Goal: Task Accomplishment & Management: Manage account settings

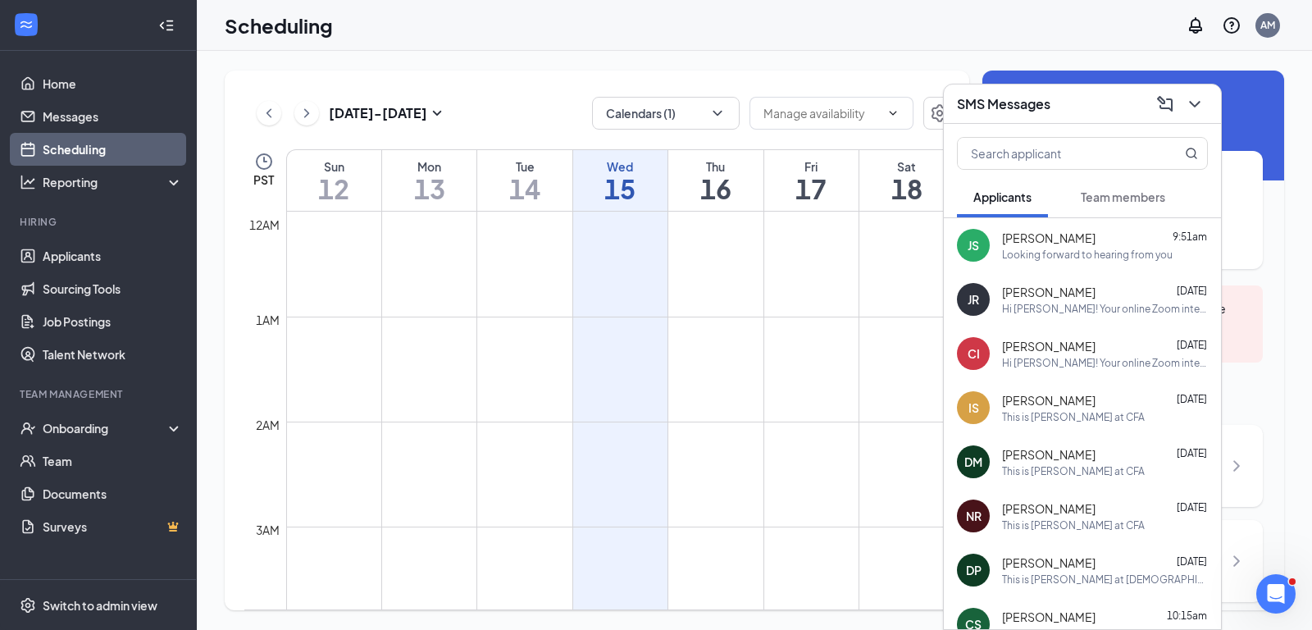
scroll to position [822, 0]
click at [43, 133] on link "Scheduling" at bounding box center [113, 149] width 140 height 33
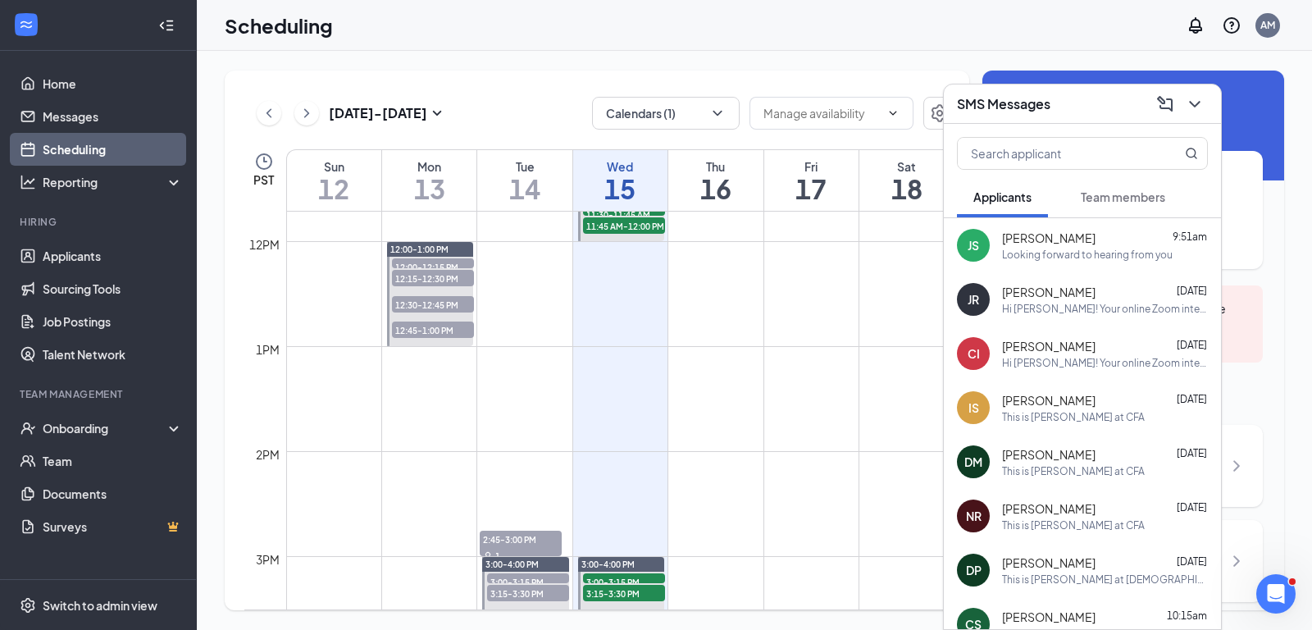
scroll to position [1466, 0]
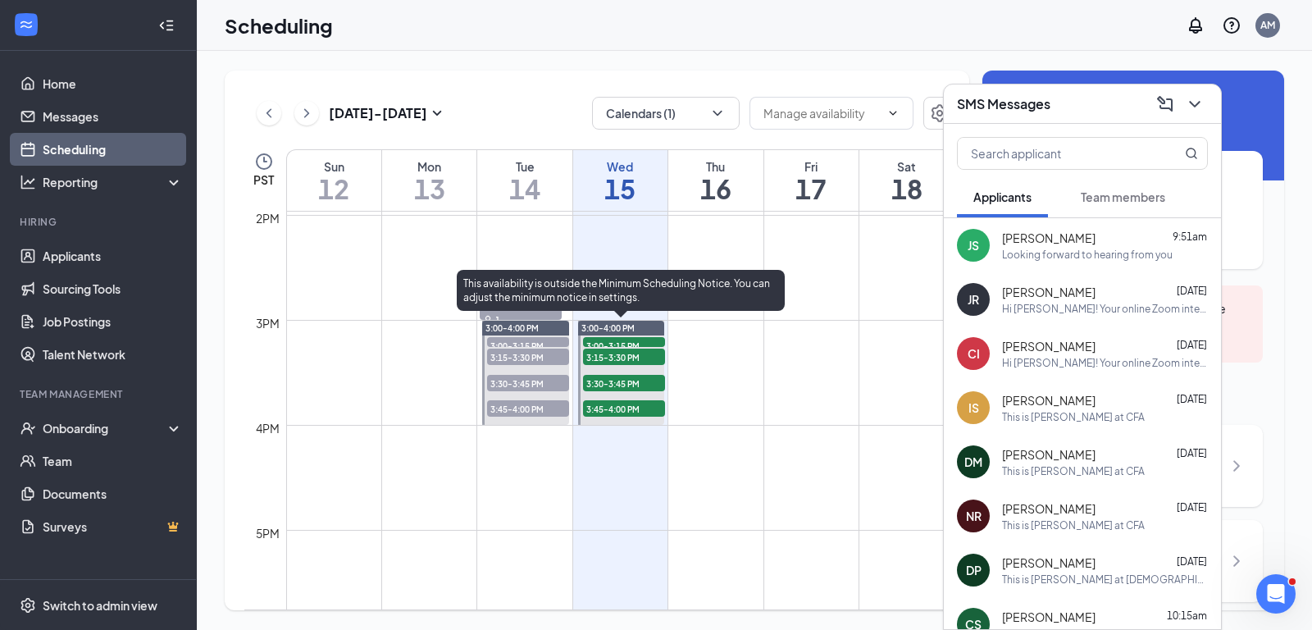
click at [631, 339] on span "3:00-3:15 PM" at bounding box center [624, 345] width 82 height 16
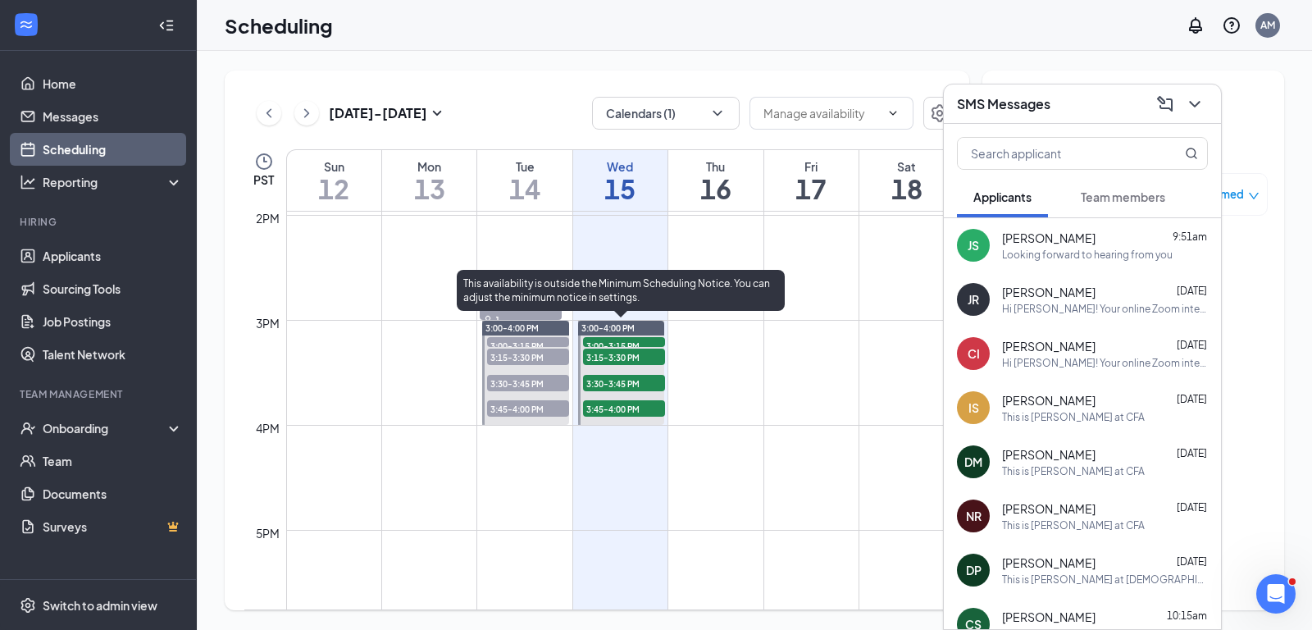
click at [622, 341] on span "3:00-3:15 PM" at bounding box center [624, 345] width 82 height 16
drag, startPoint x: 611, startPoint y: 343, endPoint x: 733, endPoint y: 353, distance: 122.6
click at [611, 344] on span "3:00-3:15 PM" at bounding box center [624, 345] width 82 height 16
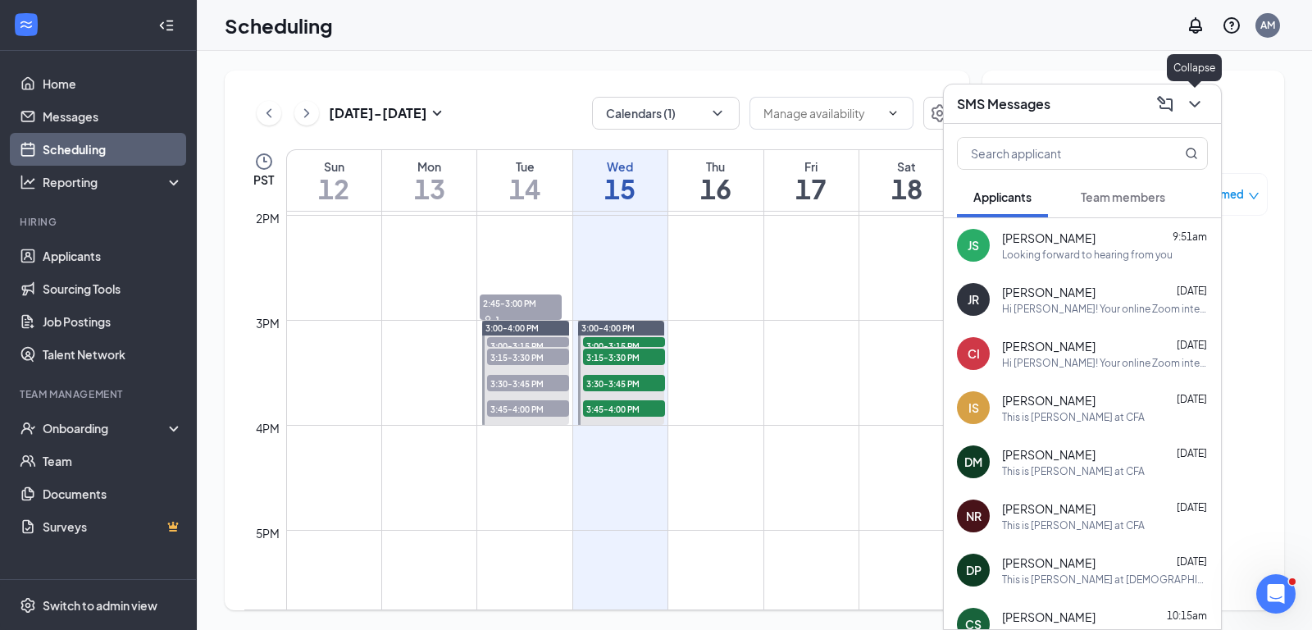
click at [1191, 102] on icon "ChevronDown" at bounding box center [1195, 104] width 20 height 20
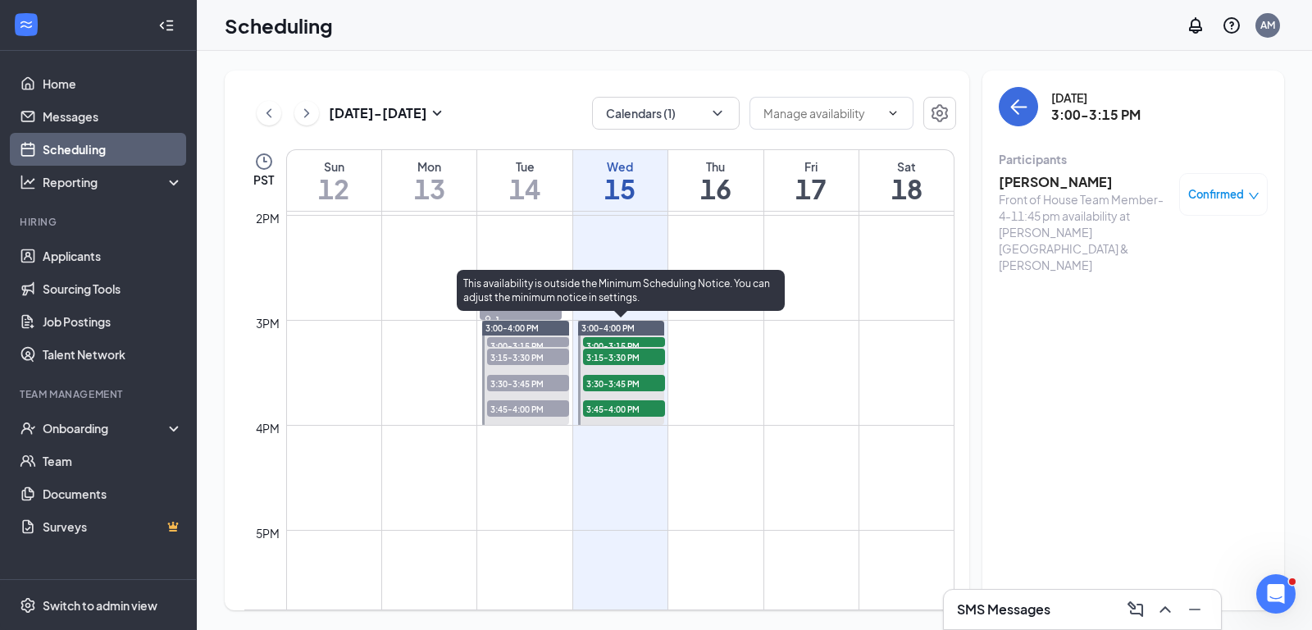
click at [631, 353] on span "3:15-3:30 PM" at bounding box center [624, 356] width 82 height 16
click at [635, 380] on span "3:30-3:45 PM" at bounding box center [624, 383] width 82 height 16
click at [643, 404] on span "3:45-4:00 PM" at bounding box center [624, 408] width 82 height 16
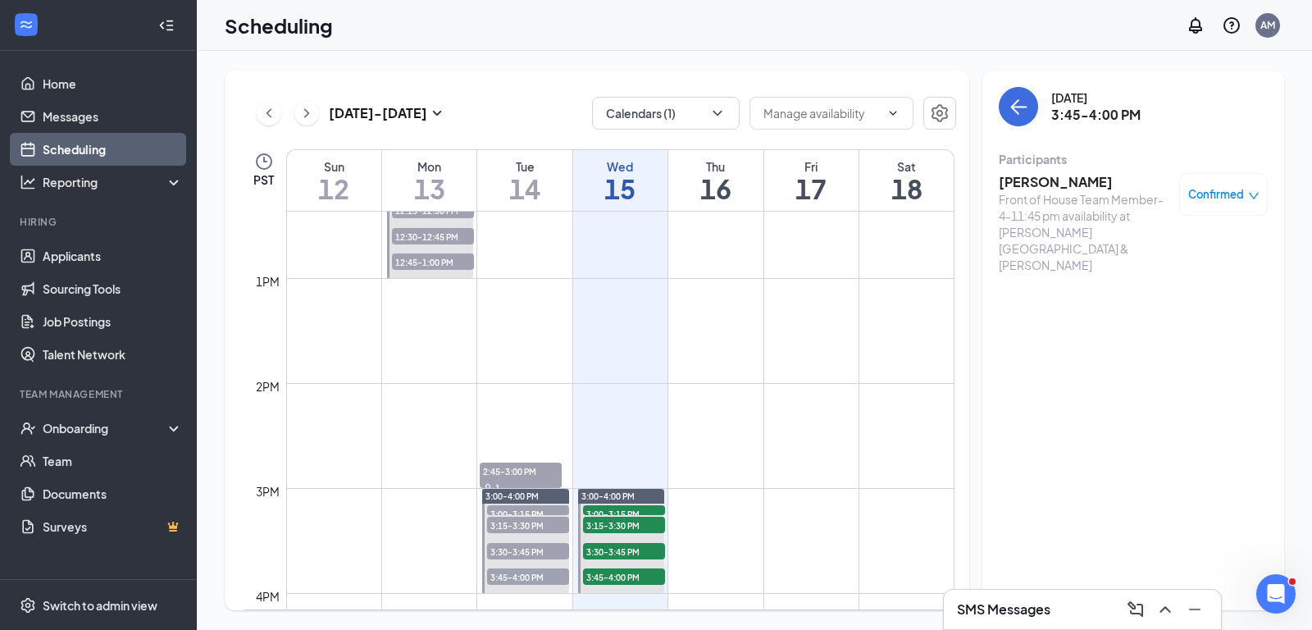
scroll to position [1067, 0]
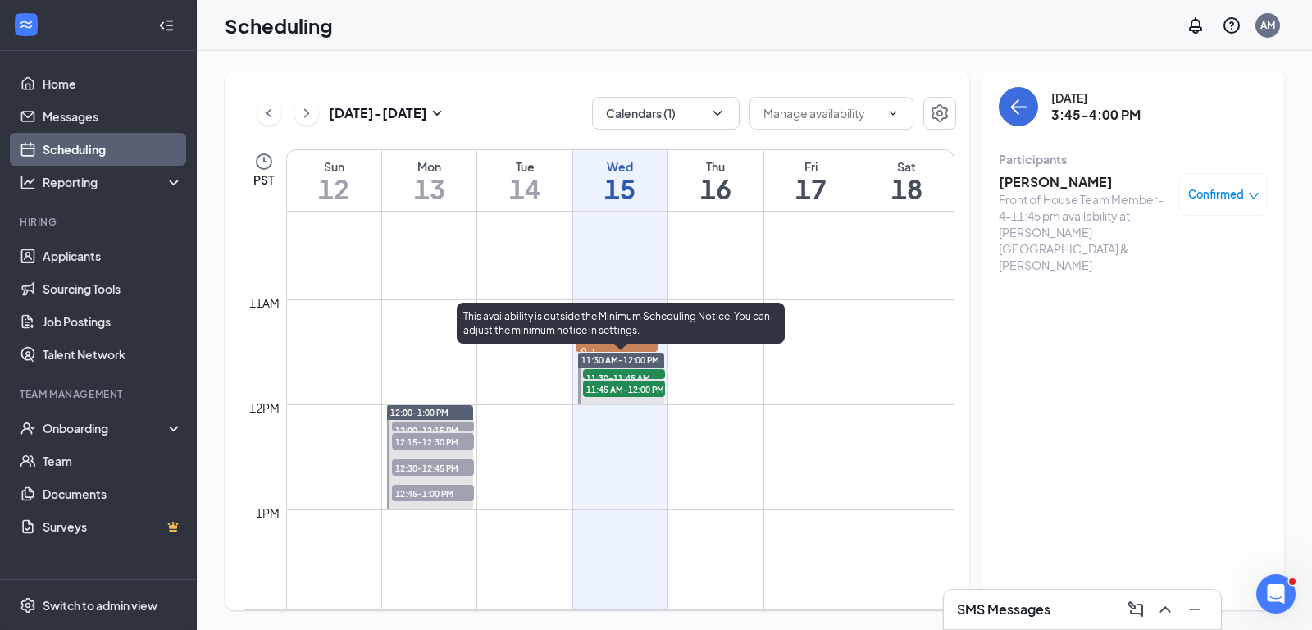
click at [726, 403] on td at bounding box center [620, 391] width 668 height 26
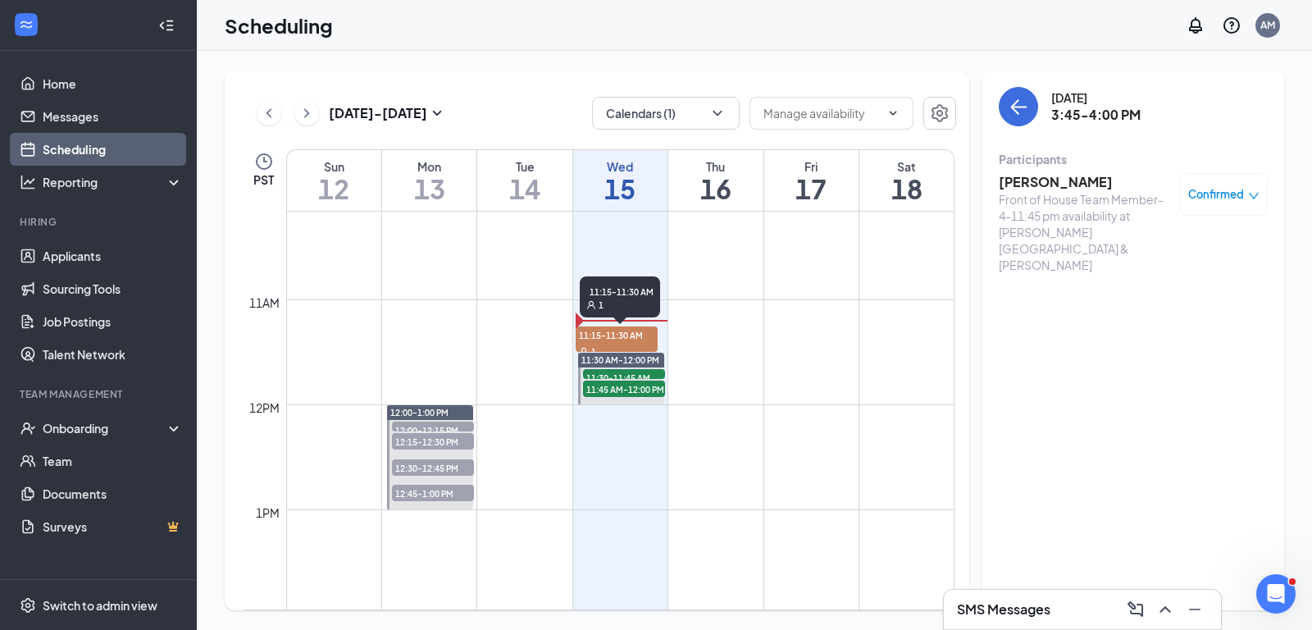
click at [651, 335] on span "11:15-11:30 AM" at bounding box center [617, 334] width 82 height 16
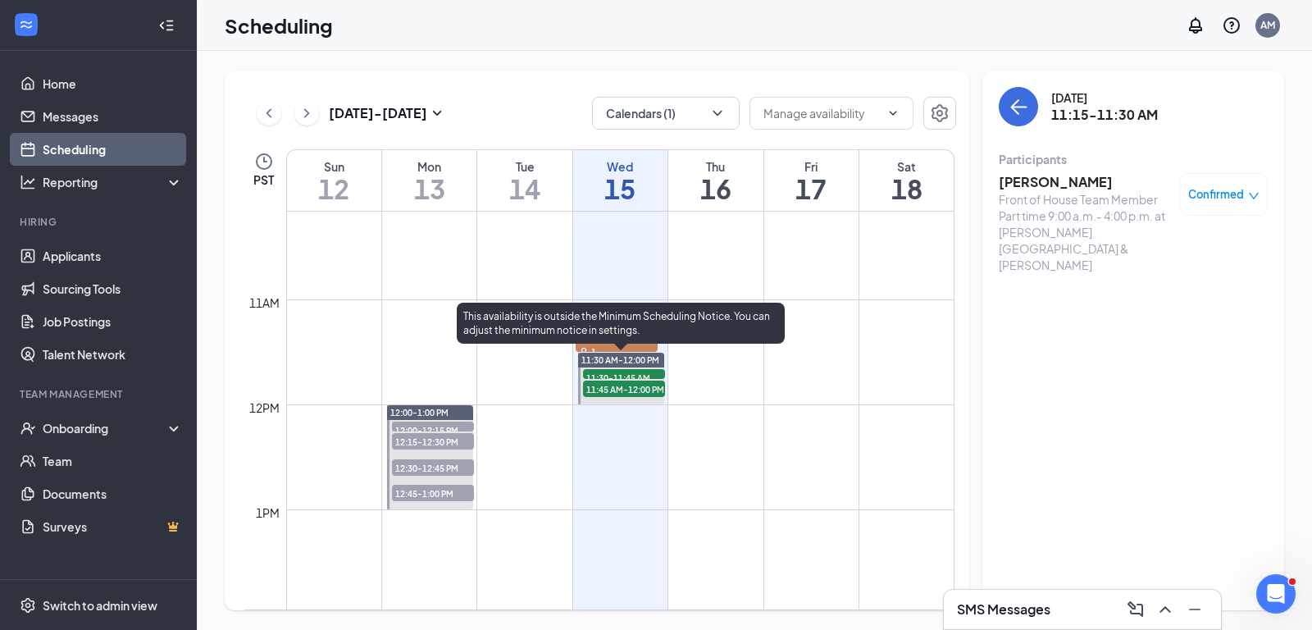
click at [645, 370] on span "11:30-11:45 AM" at bounding box center [624, 377] width 82 height 16
click at [637, 389] on span "11:45 AM-12:00 PM" at bounding box center [624, 388] width 82 height 16
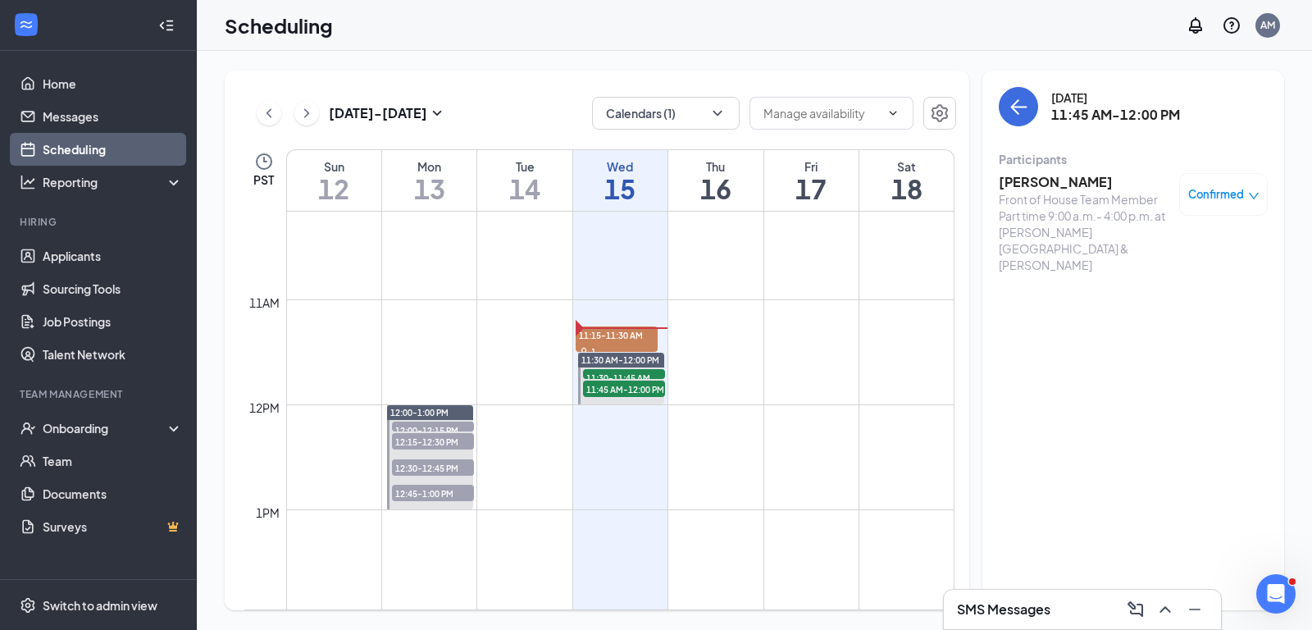
click at [776, 422] on td at bounding box center [620, 417] width 668 height 26
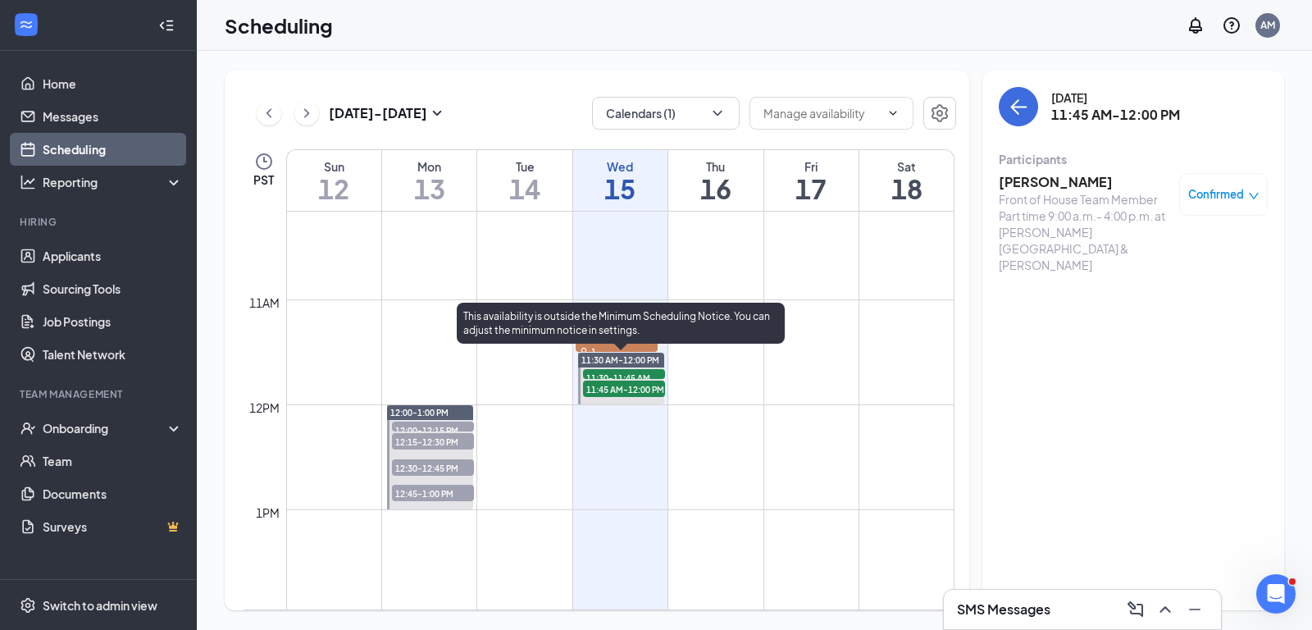
click at [633, 348] on div "This availability is outside the Minimum Scheduling Notice. You can adjust the …" at bounding box center [621, 327] width 328 height 48
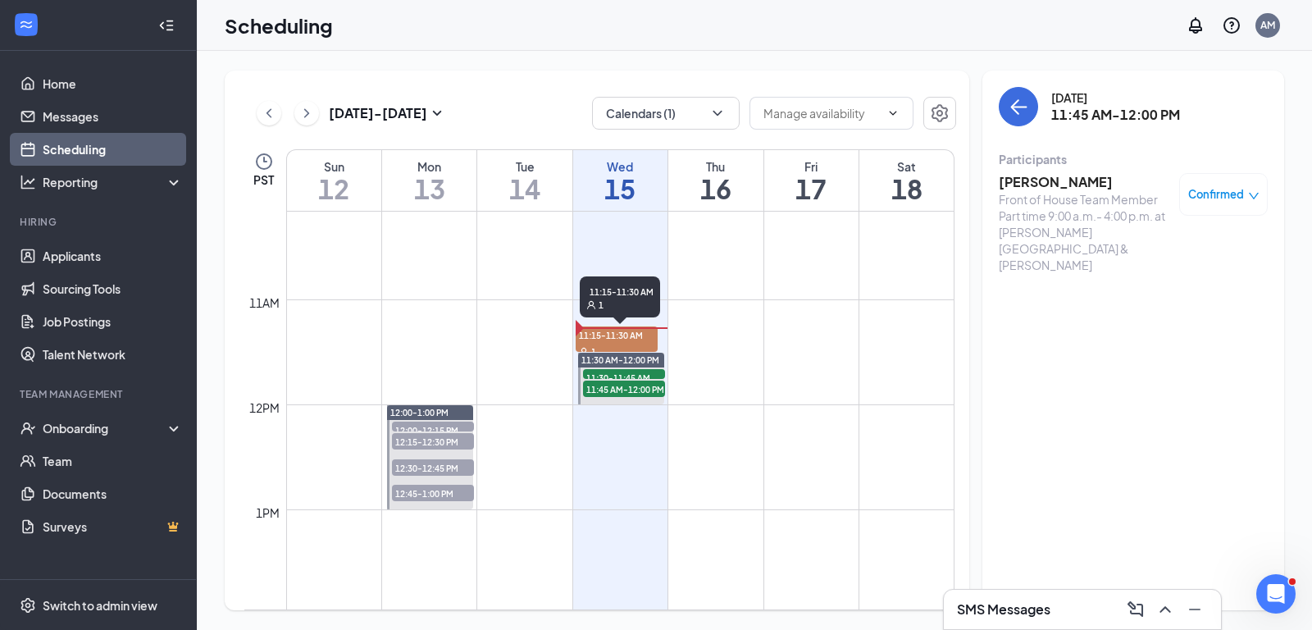
click at [617, 339] on span "11:15-11:30 AM" at bounding box center [617, 334] width 82 height 16
click at [1030, 180] on h3 "[PERSON_NAME]" at bounding box center [1085, 182] width 172 height 18
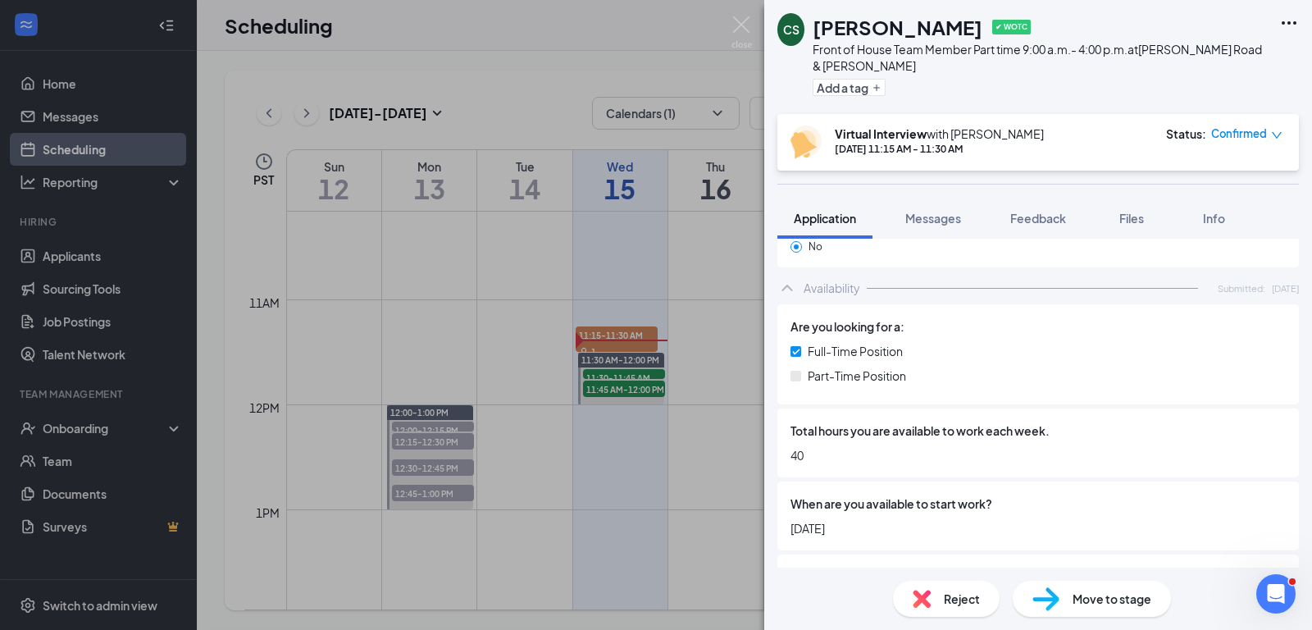
scroll to position [3399, 0]
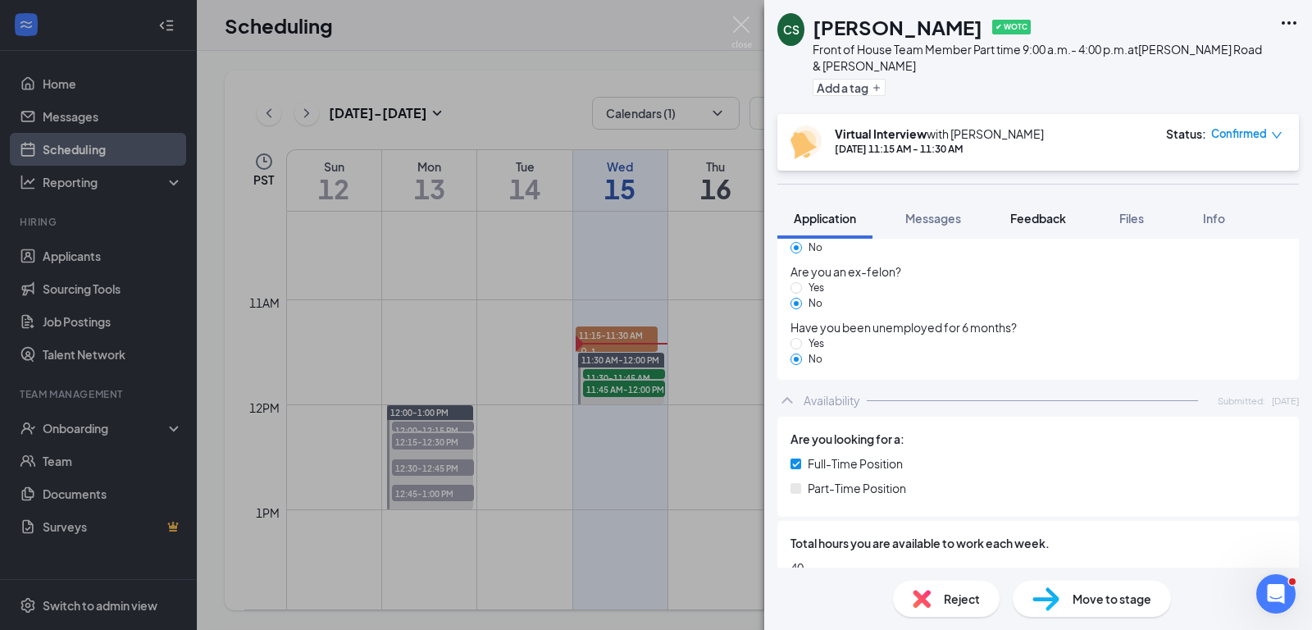
click at [1061, 216] on span "Feedback" at bounding box center [1038, 218] width 56 height 15
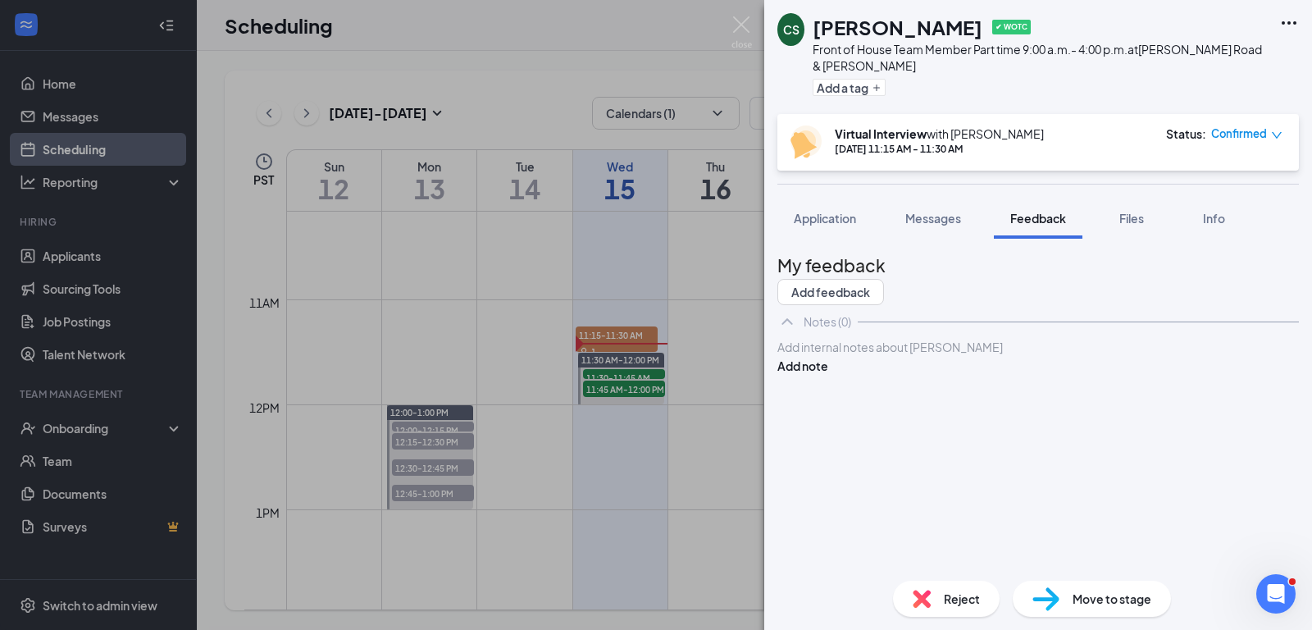
click at [863, 356] on div at bounding box center [1038, 347] width 520 height 17
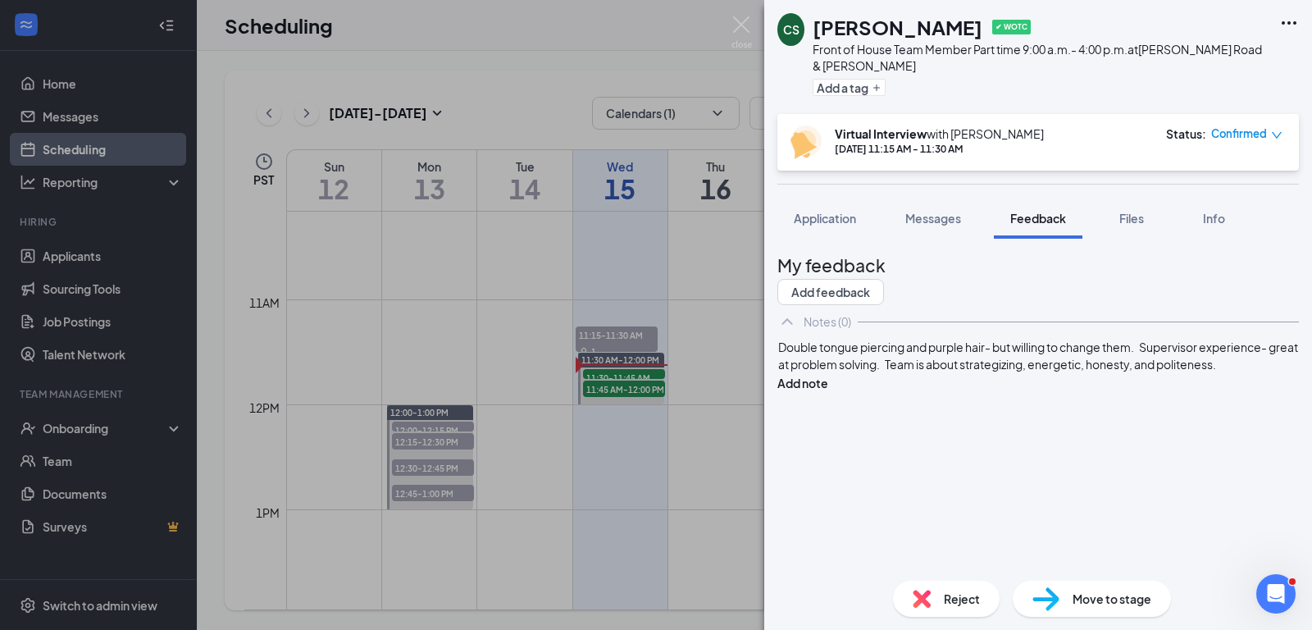
click at [947, 483] on div "My feedback Add feedback Notes (0) Double tongue piercing and purple hair- but …" at bounding box center [1037, 410] width 521 height 316
click at [1085, 373] on div "Double tongue piercing and purple hair- but willing to change them. Supervisor …" at bounding box center [1038, 356] width 520 height 34
click at [1043, 503] on div "My feedback Add feedback Notes (0) Double tongue piercing and purple hair- but …" at bounding box center [1037, 410] width 521 height 316
click at [881, 86] on icon "Plus" at bounding box center [877, 88] width 10 height 10
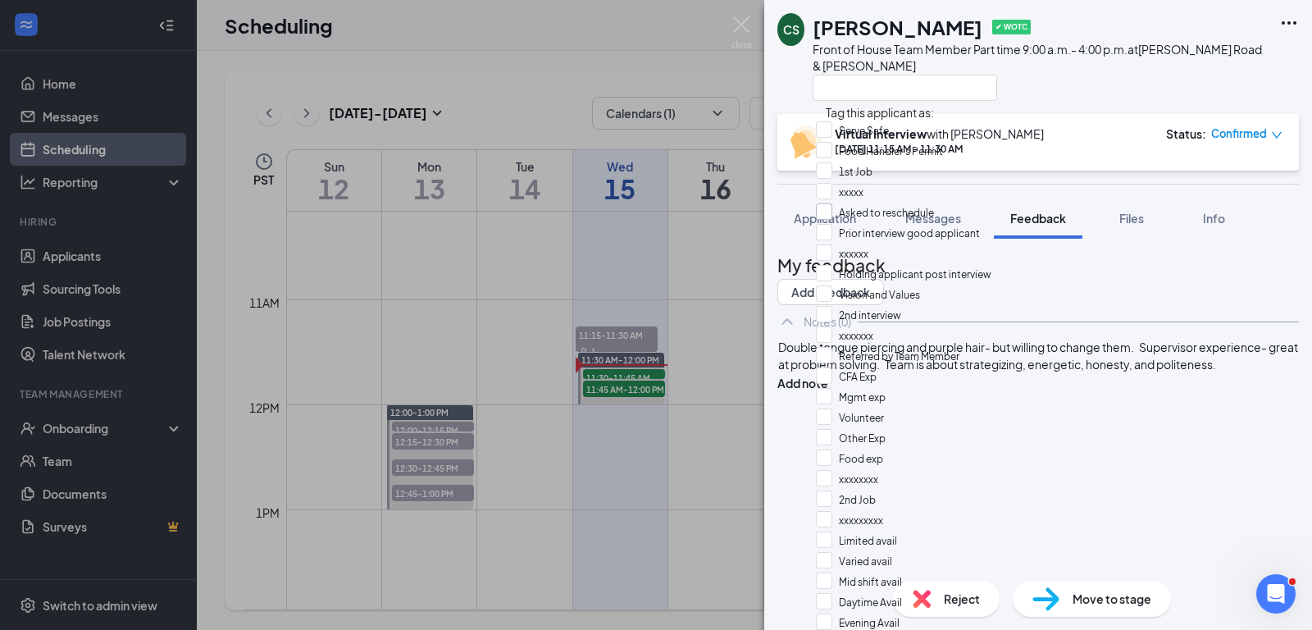
scroll to position [653, 0]
checkbox input "true"
click at [1127, 378] on div "Double tongue piercing and purple hair- but willing to change them. Supervisor …" at bounding box center [1037, 365] width 521 height 54
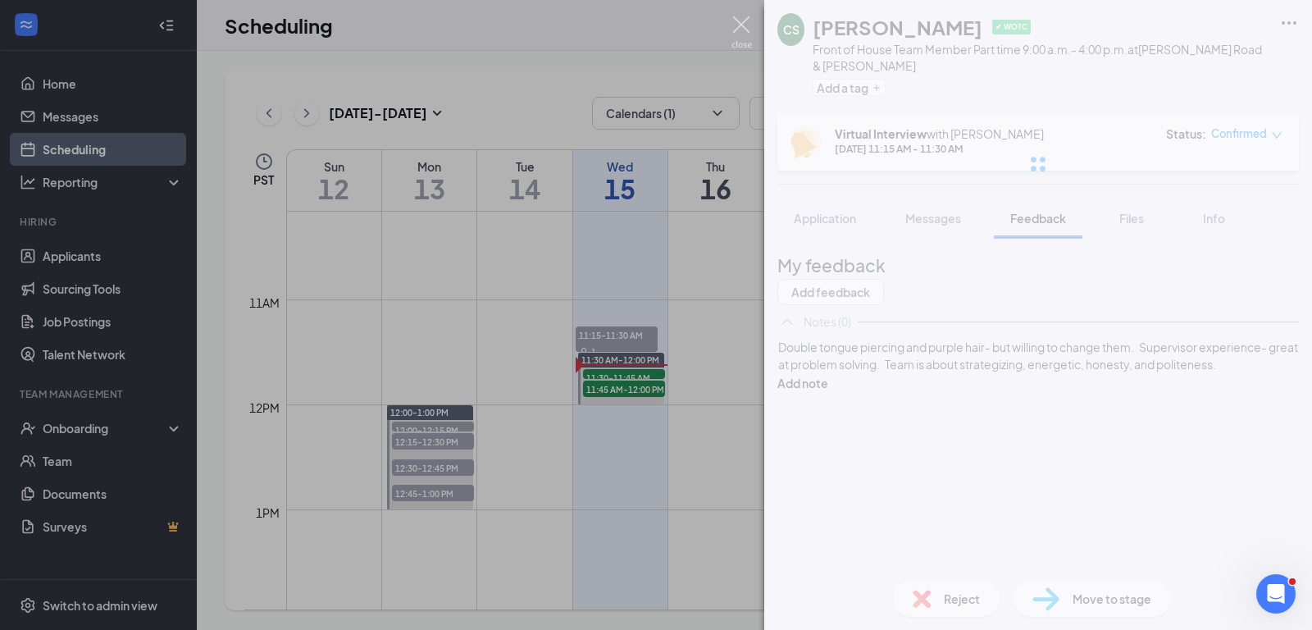
drag, startPoint x: 738, startPoint y: 16, endPoint x: 745, endPoint y: 42, distance: 27.3
click at [738, 16] on img at bounding box center [741, 32] width 20 height 32
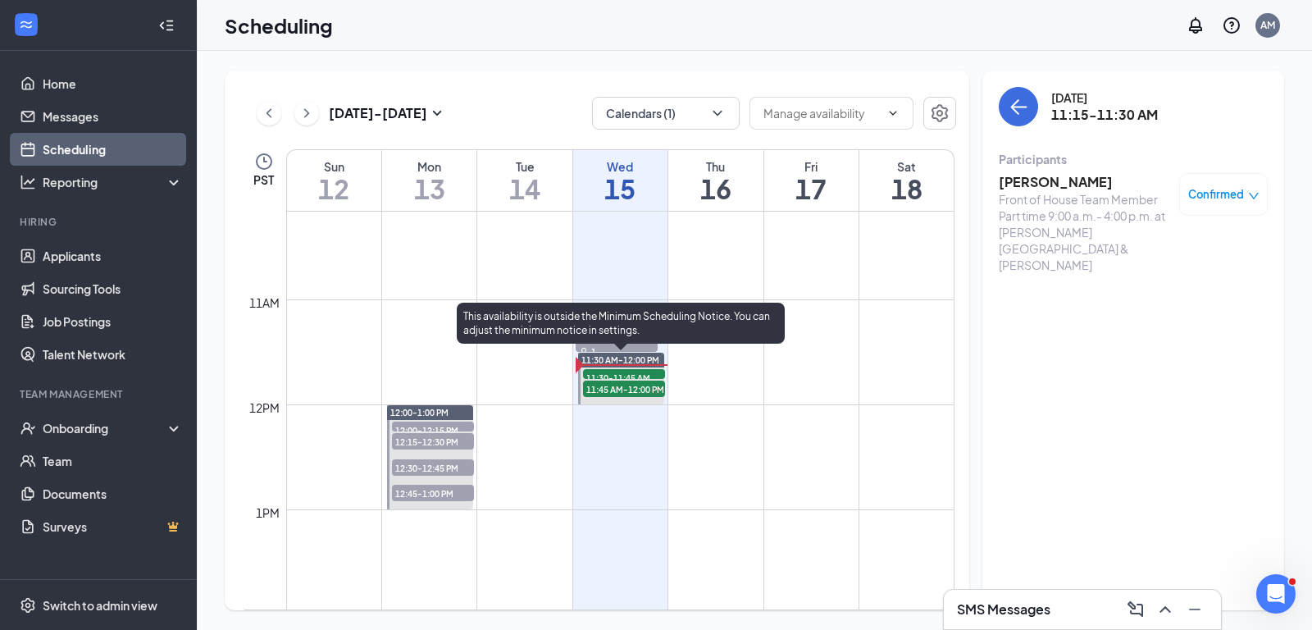
click at [640, 372] on span "11:30-11:45 AM" at bounding box center [624, 377] width 82 height 16
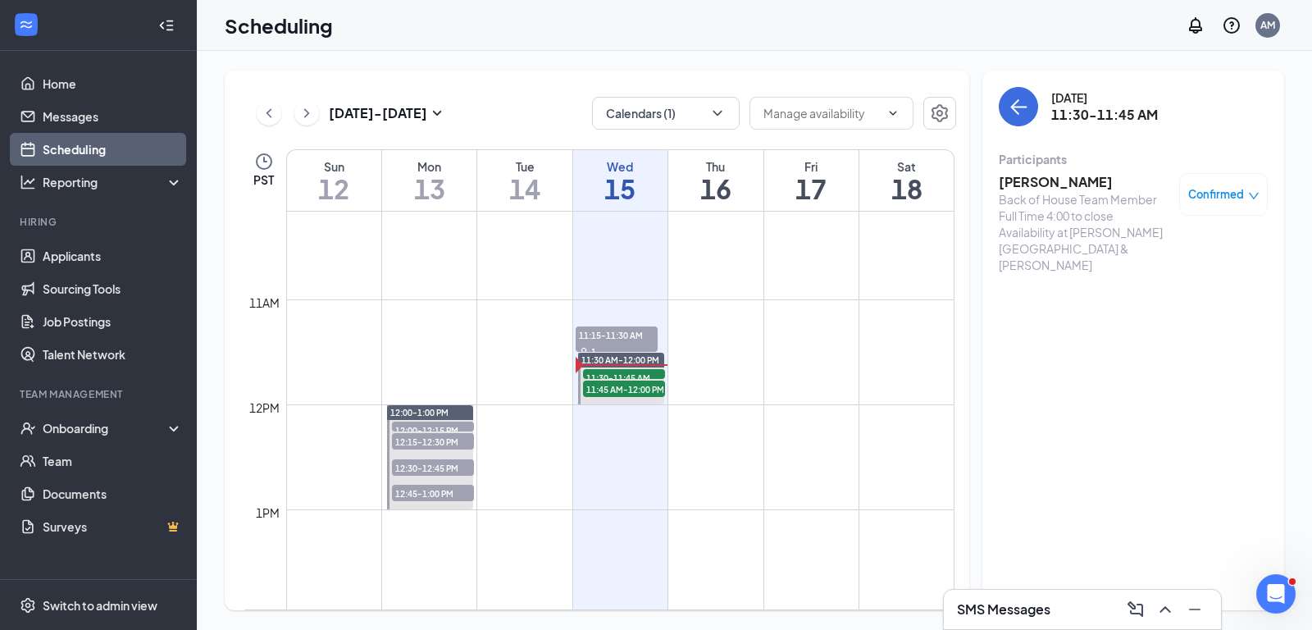
click at [1044, 177] on h3 "[PERSON_NAME]" at bounding box center [1085, 182] width 172 height 18
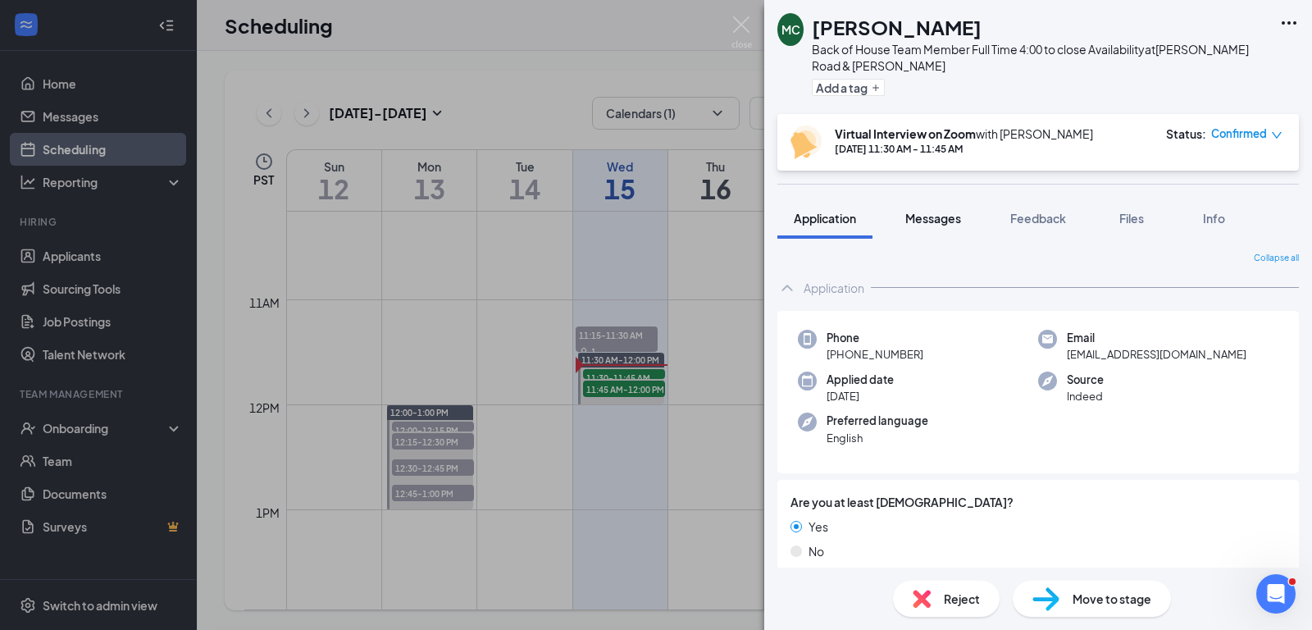
click at [925, 215] on span "Messages" at bounding box center [933, 218] width 56 height 15
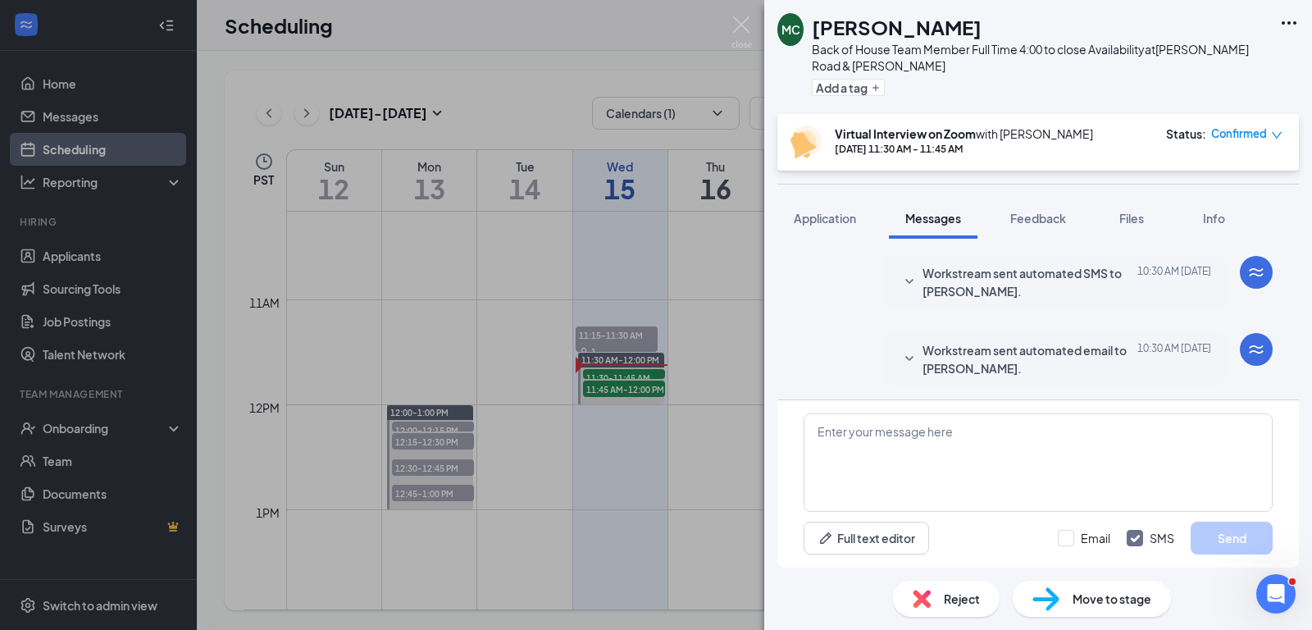
scroll to position [784, 0]
click at [985, 362] on span "Workstream sent automated email to [PERSON_NAME]." at bounding box center [1029, 358] width 215 height 36
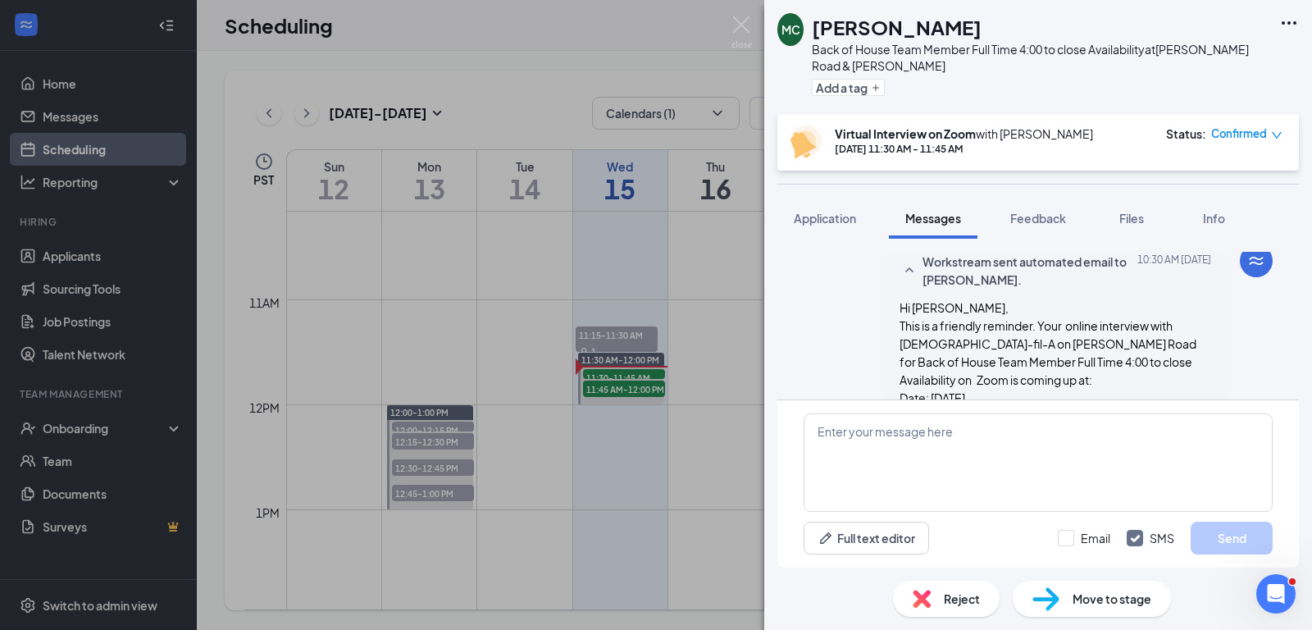
scroll to position [972, 0]
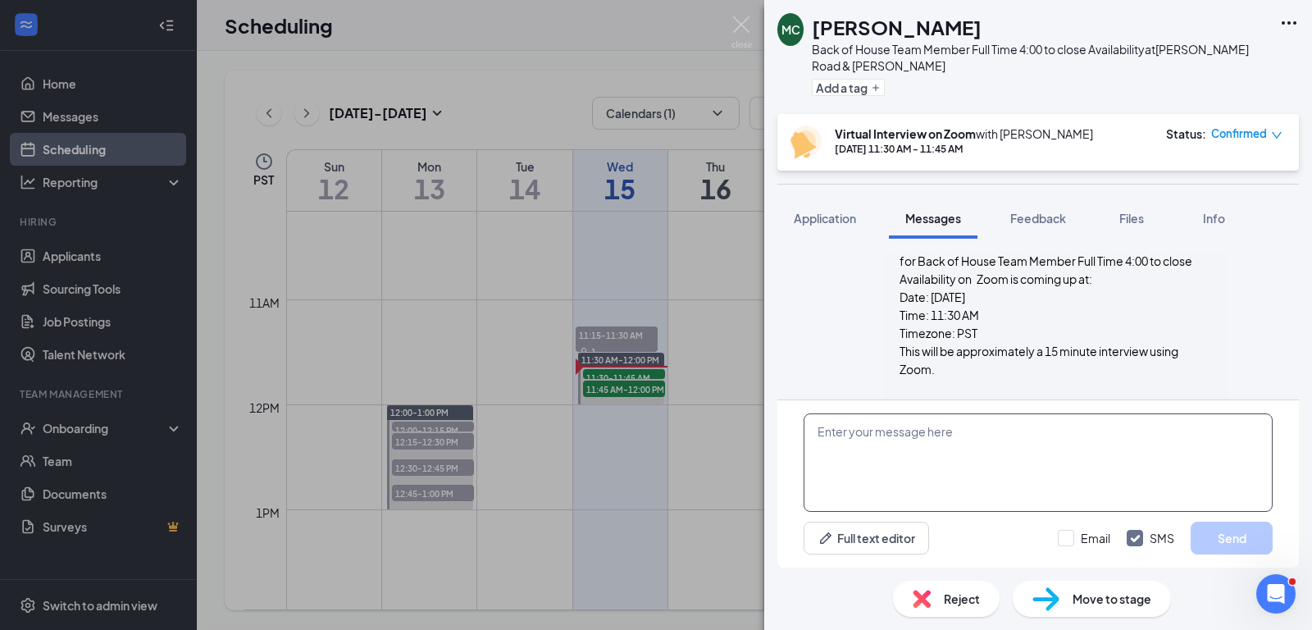
click at [874, 449] on textarea at bounding box center [1038, 462] width 469 height 98
type textarea "M"
click at [1049, 214] on span "Feedback" at bounding box center [1038, 218] width 56 height 15
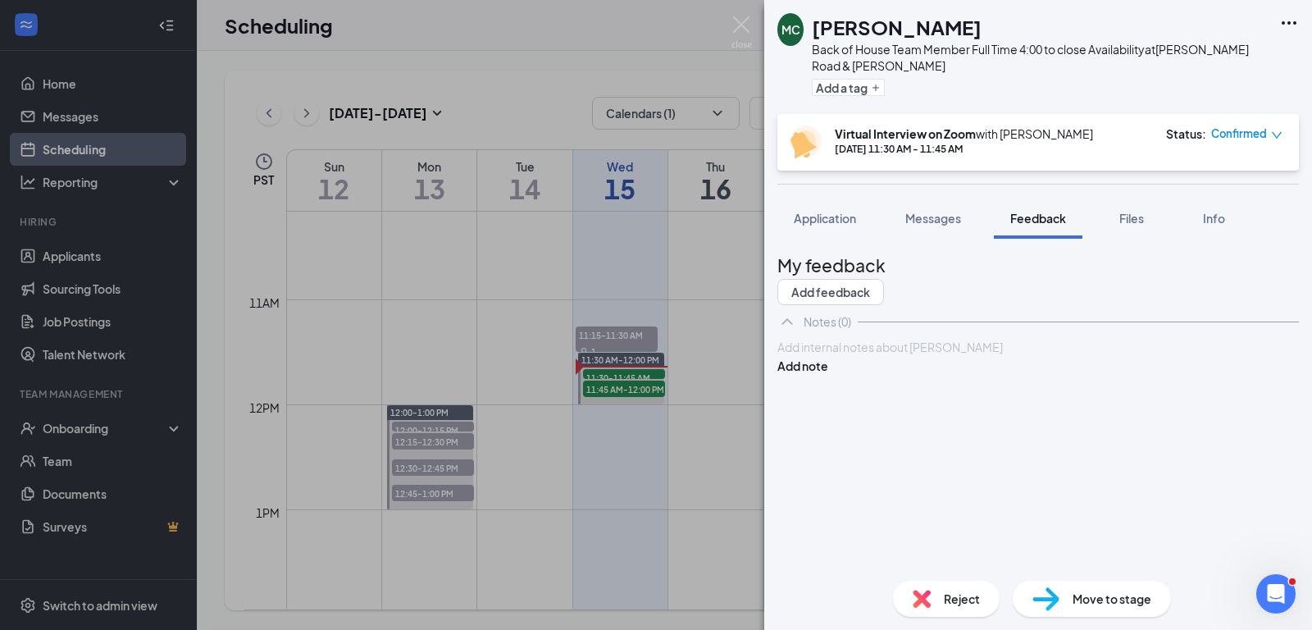
click at [880, 356] on div at bounding box center [1038, 347] width 520 height 17
click at [828, 375] on button "Add note" at bounding box center [802, 366] width 51 height 18
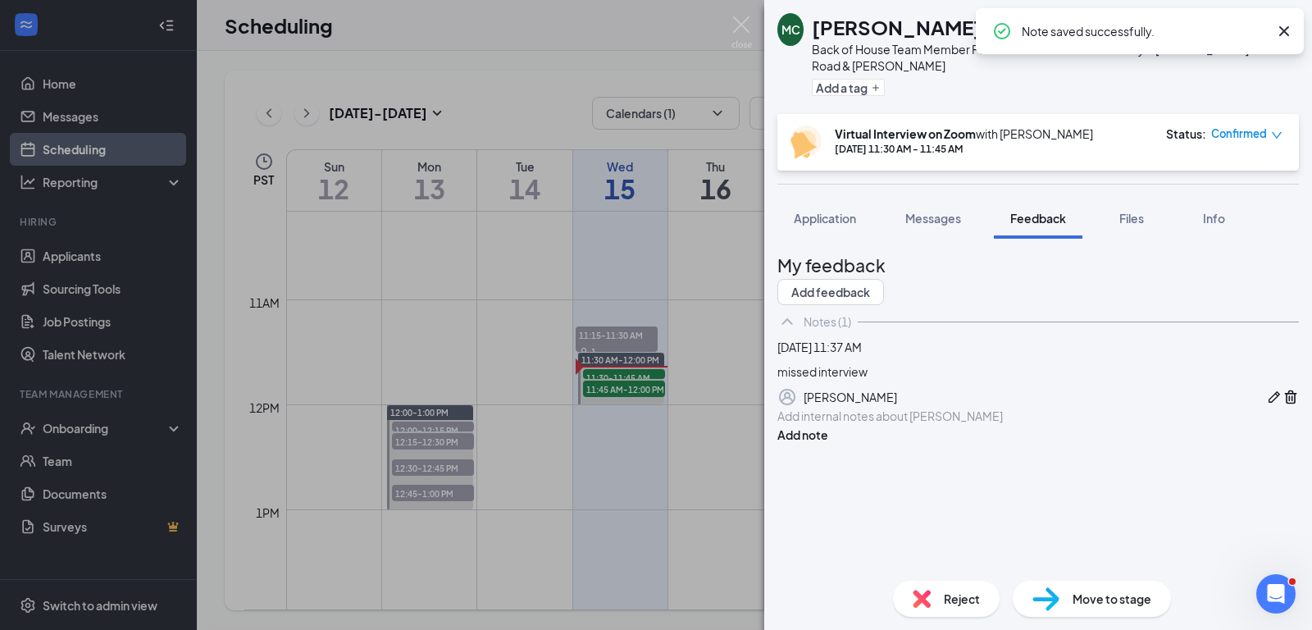
click at [952, 601] on span "Reject" at bounding box center [962, 599] width 36 height 18
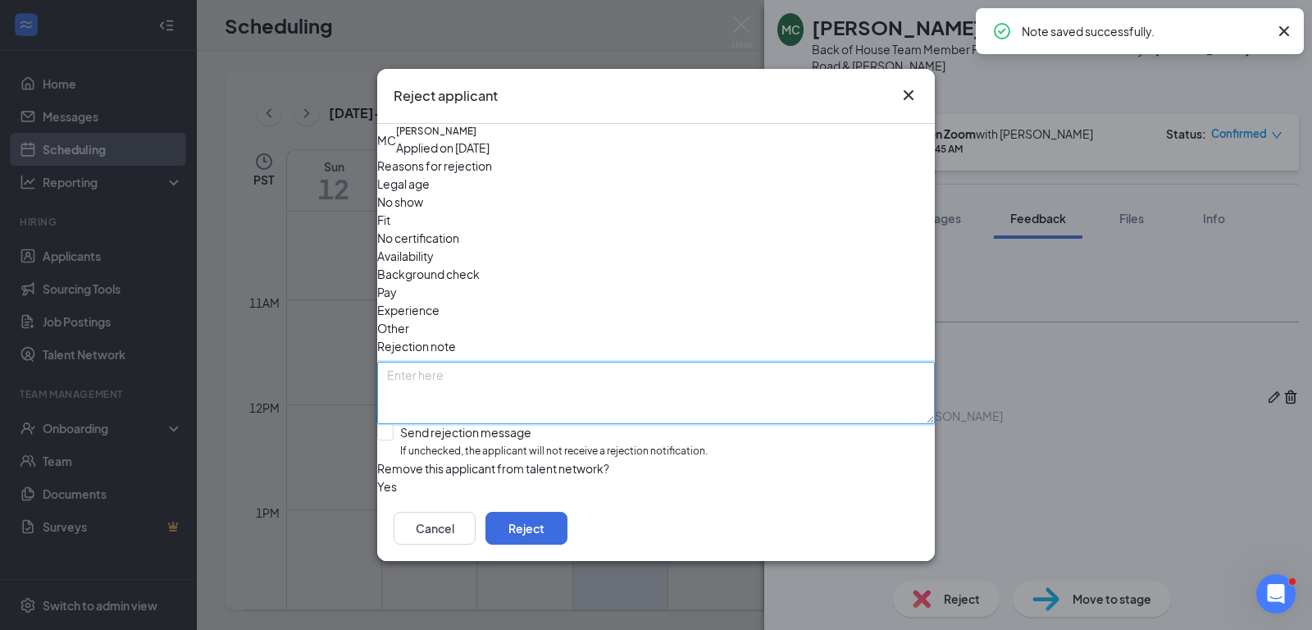
click at [431, 362] on textarea at bounding box center [656, 393] width 558 height 62
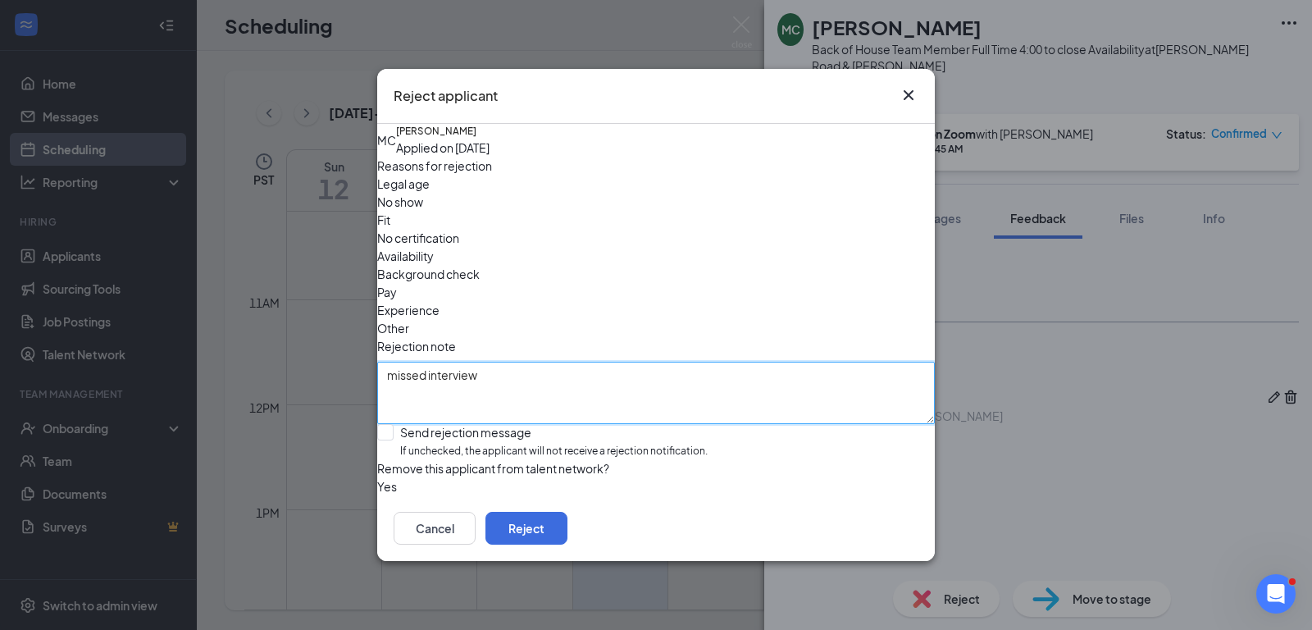
type textarea "missed interview"
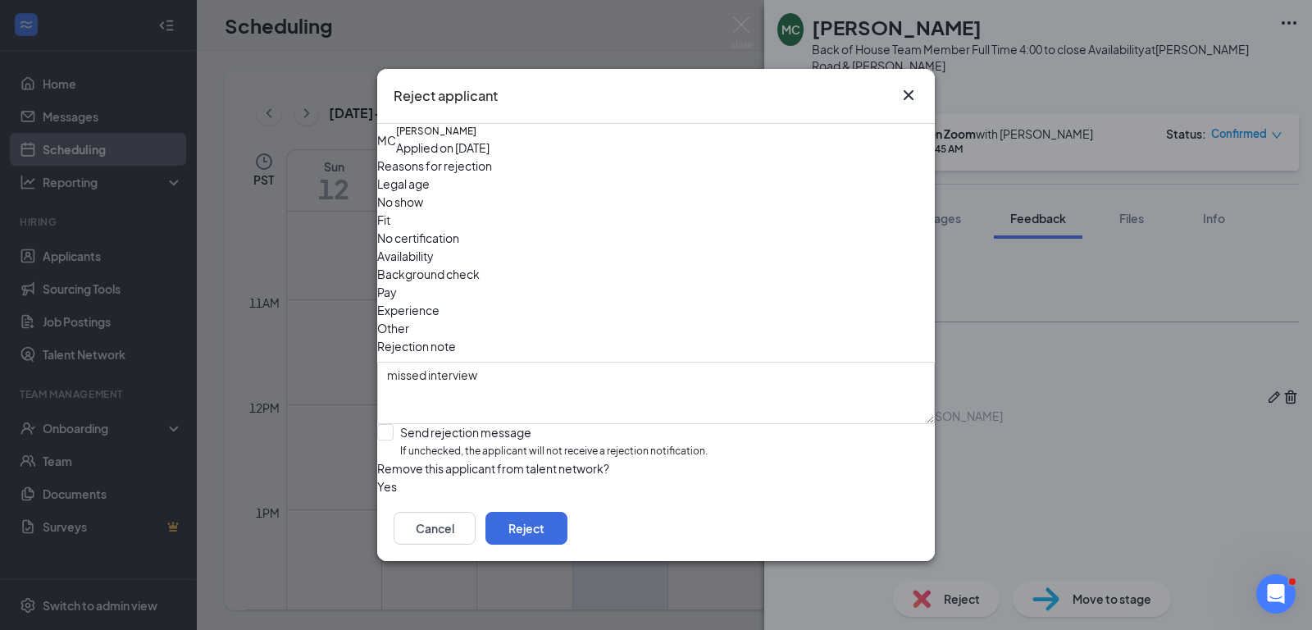
click at [423, 211] on span "No show" at bounding box center [400, 202] width 46 height 18
click at [404, 424] on input "Send rejection message If unchecked, the applicant will not receive a rejection…" at bounding box center [542, 441] width 330 height 35
checkbox input "true"
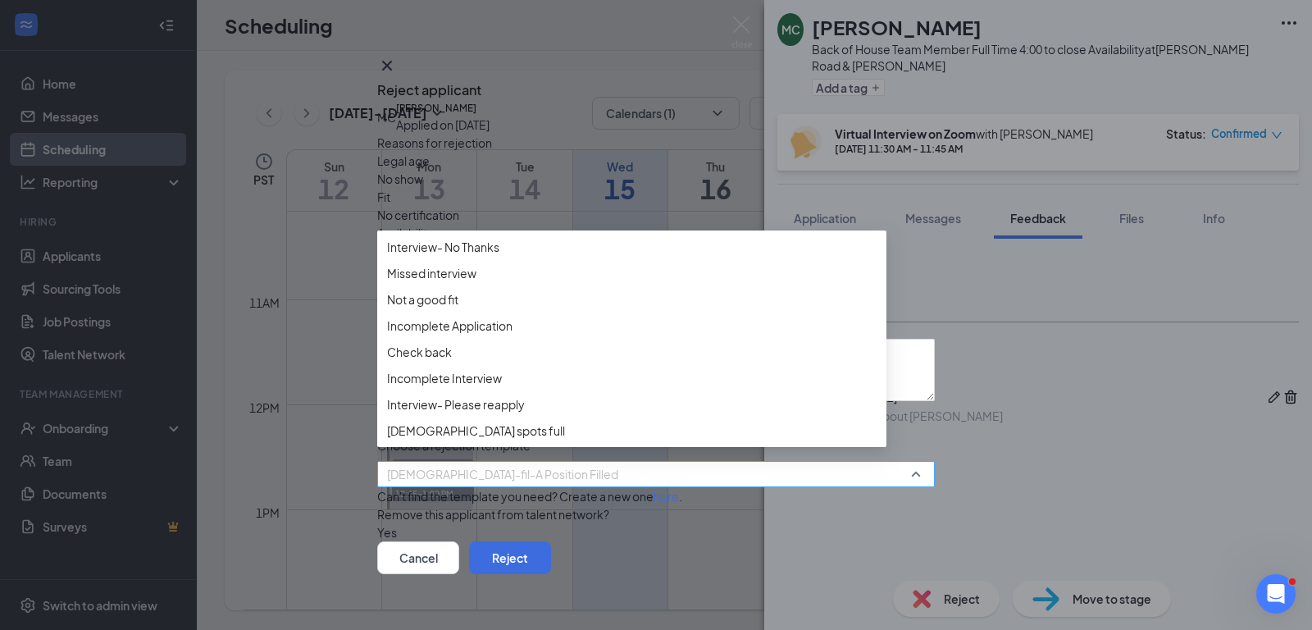
click at [444, 471] on span "[DEMOGRAPHIC_DATA]-fil-A Position Filled" at bounding box center [502, 474] width 231 height 25
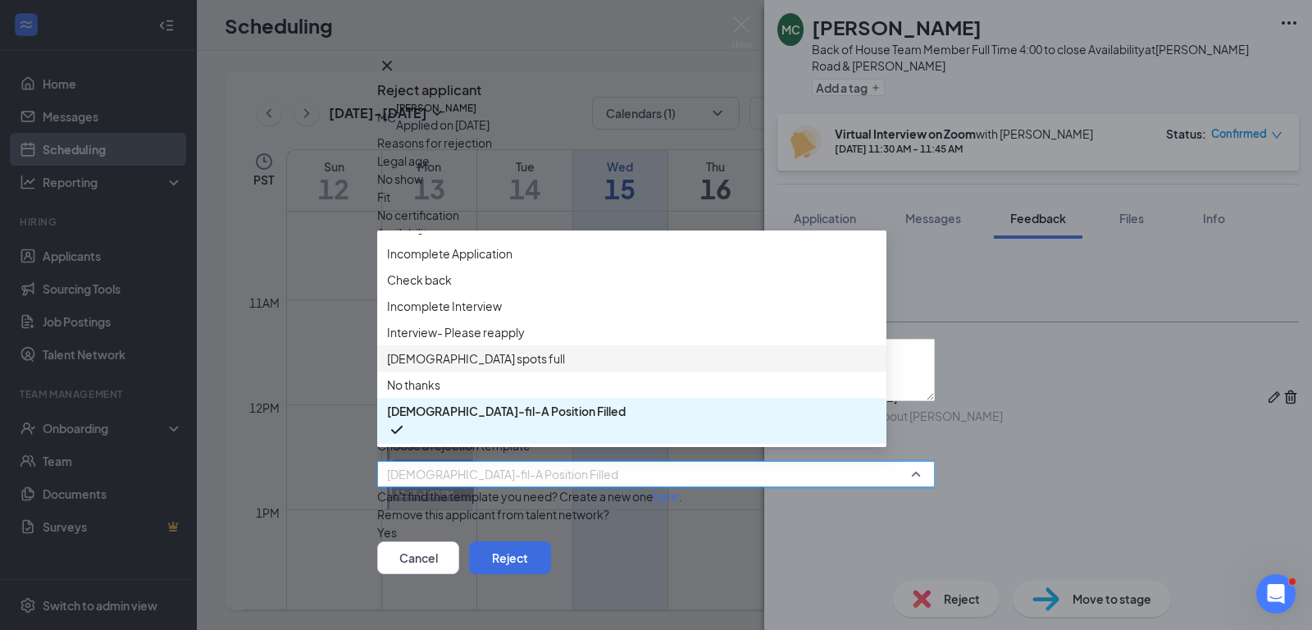
scroll to position [11, 0]
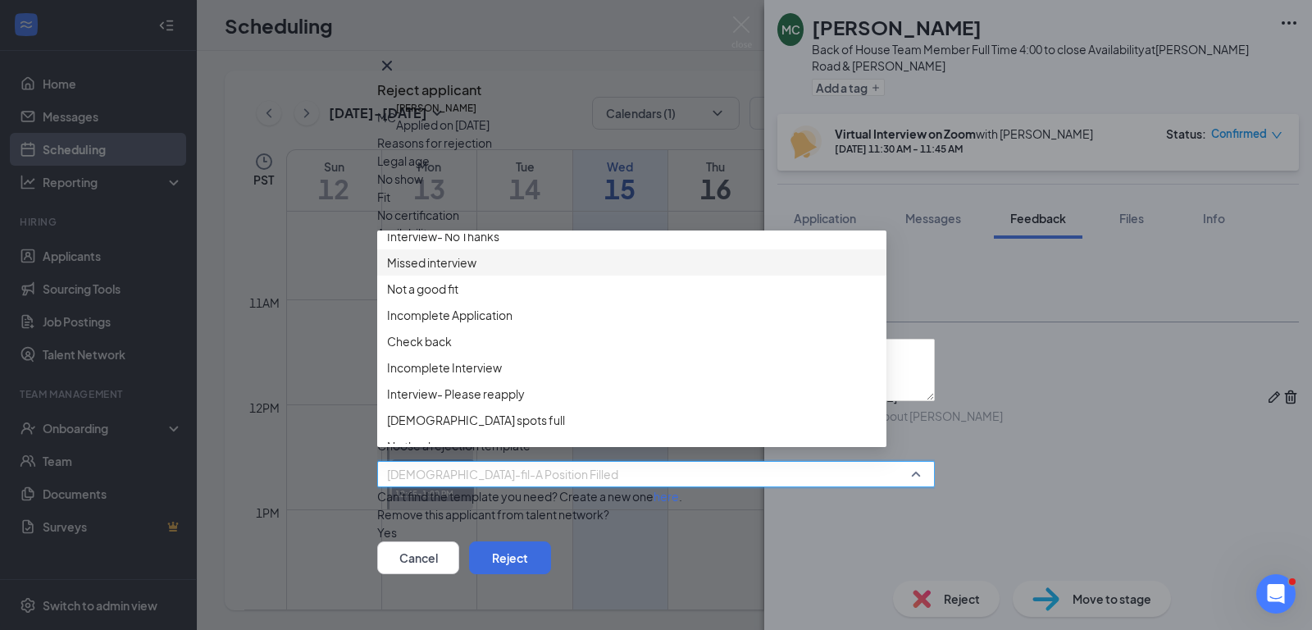
click at [466, 271] on span "Missed interview" at bounding box center [431, 262] width 89 height 18
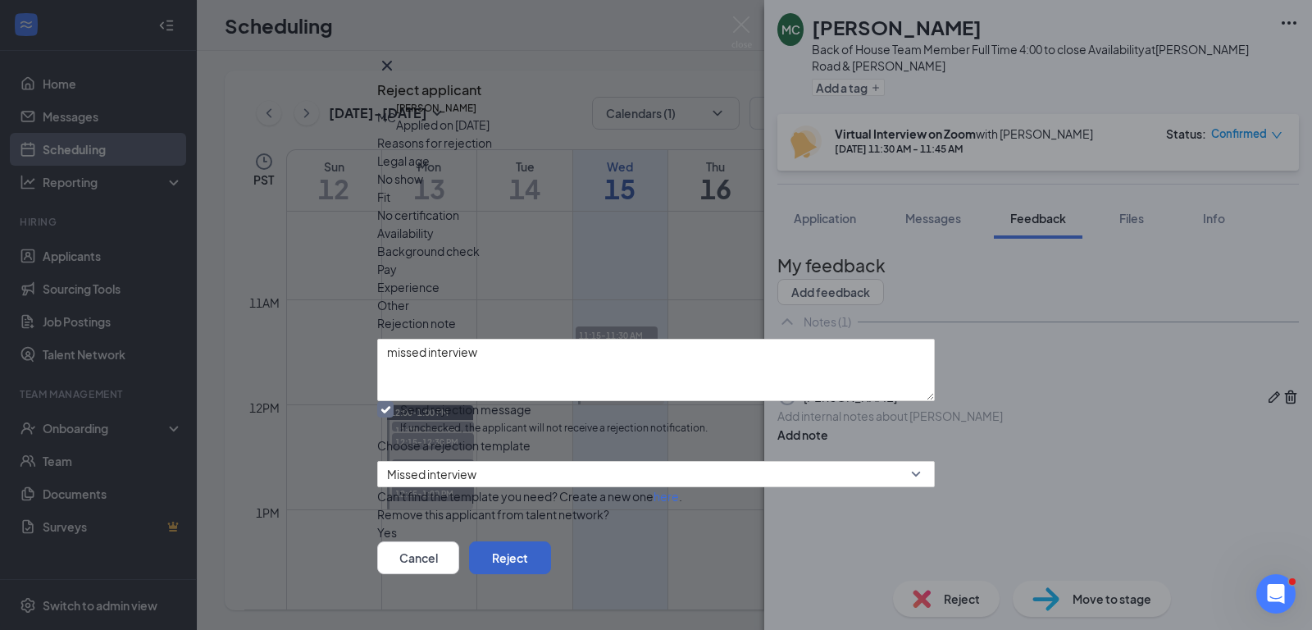
click at [551, 542] on button "Reject" at bounding box center [510, 557] width 82 height 33
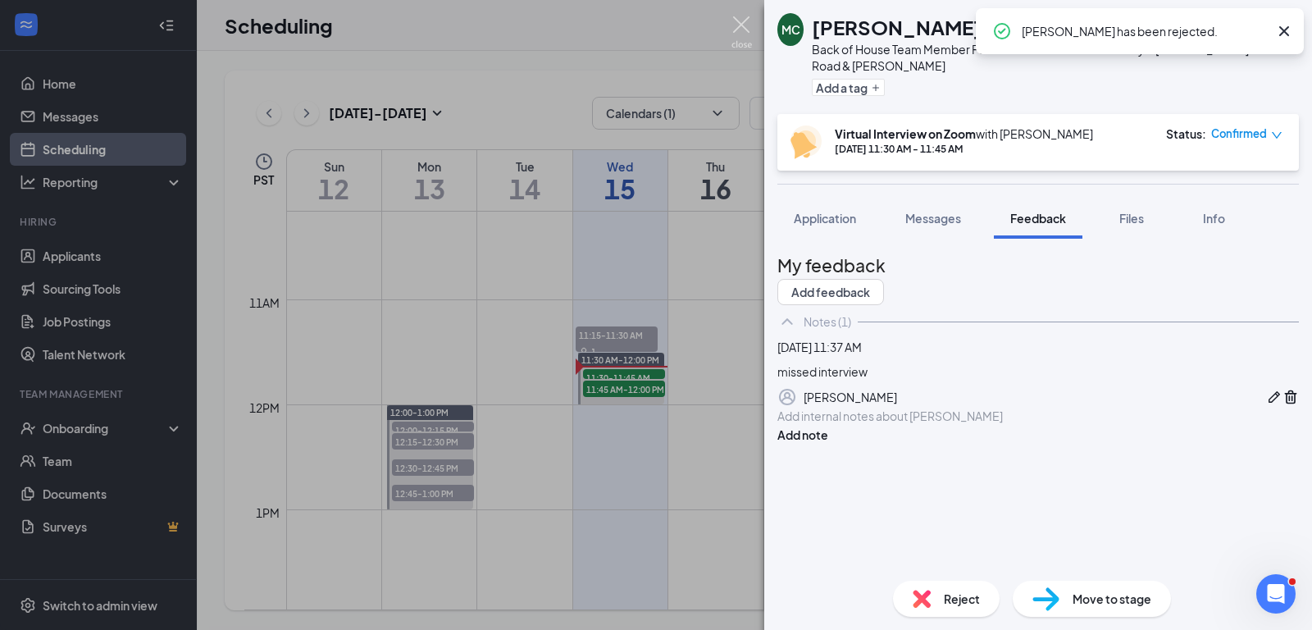
drag, startPoint x: 749, startPoint y: 25, endPoint x: 743, endPoint y: 35, distance: 11.4
click at [748, 25] on img at bounding box center [741, 32] width 20 height 32
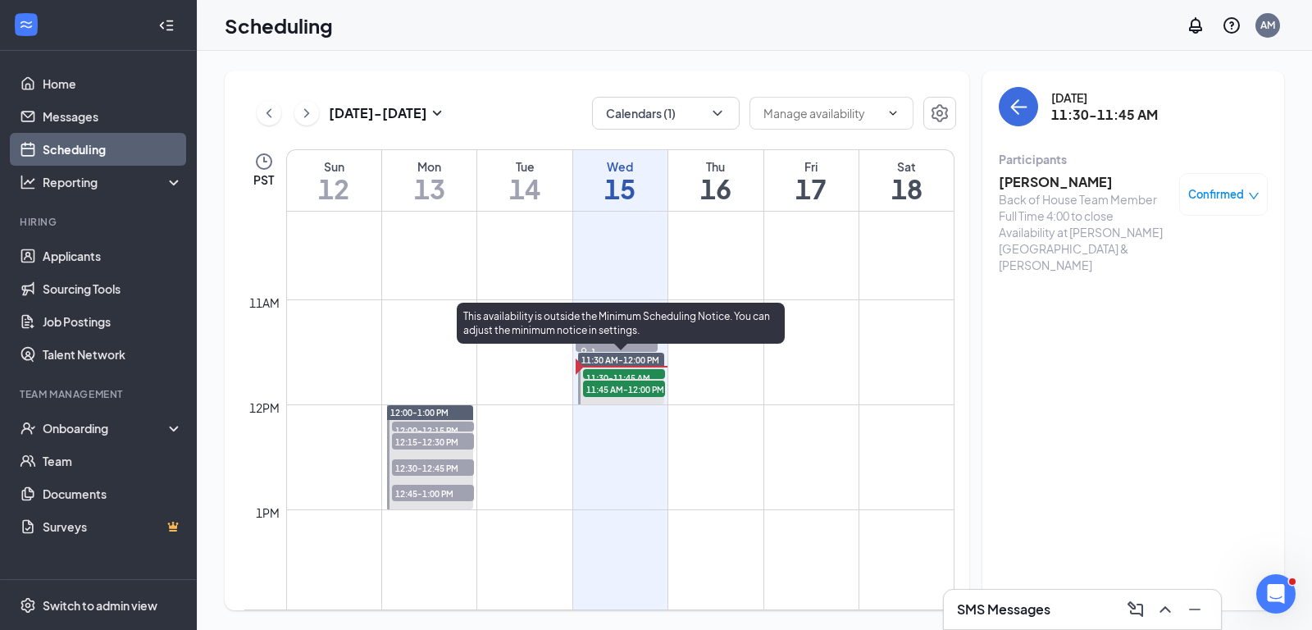
click at [617, 389] on span "11:45 AM-12:00 PM" at bounding box center [624, 388] width 82 height 16
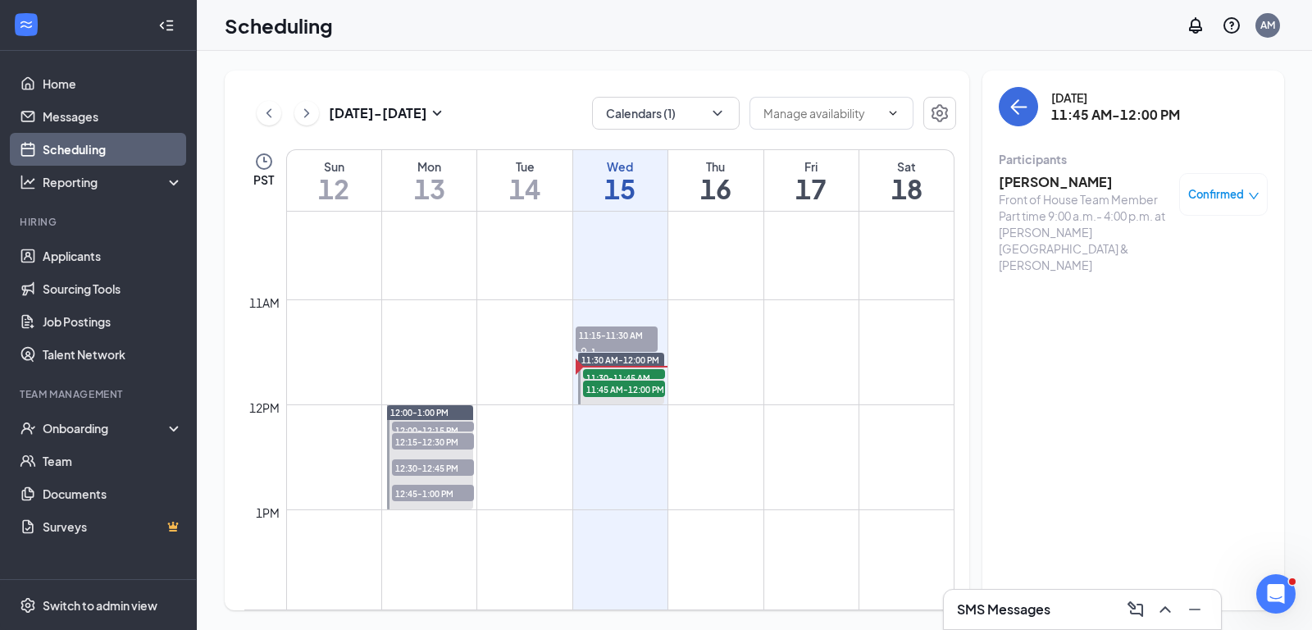
click at [508, 102] on div "[DATE] - [DATE] Calendars (1)" at bounding box center [600, 113] width 712 height 33
click at [66, 462] on link "Team" at bounding box center [113, 460] width 140 height 33
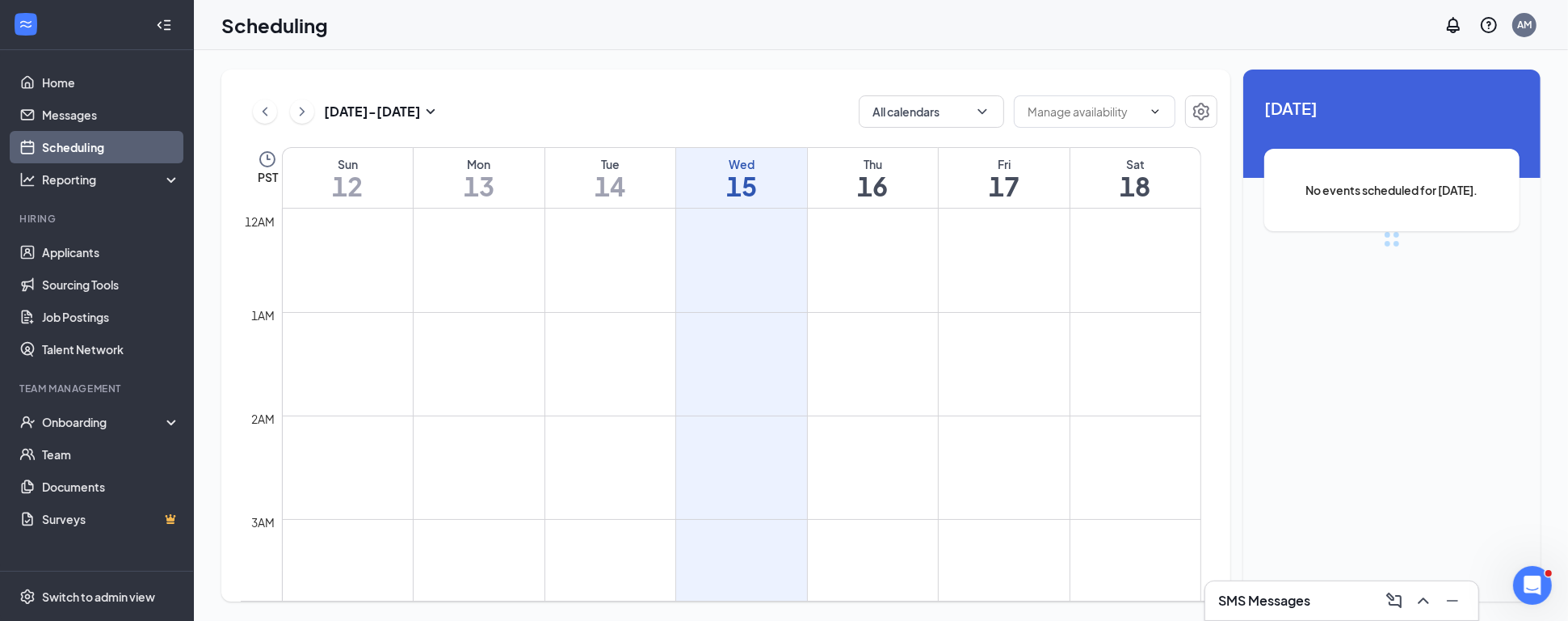
scroll to position [794, 0]
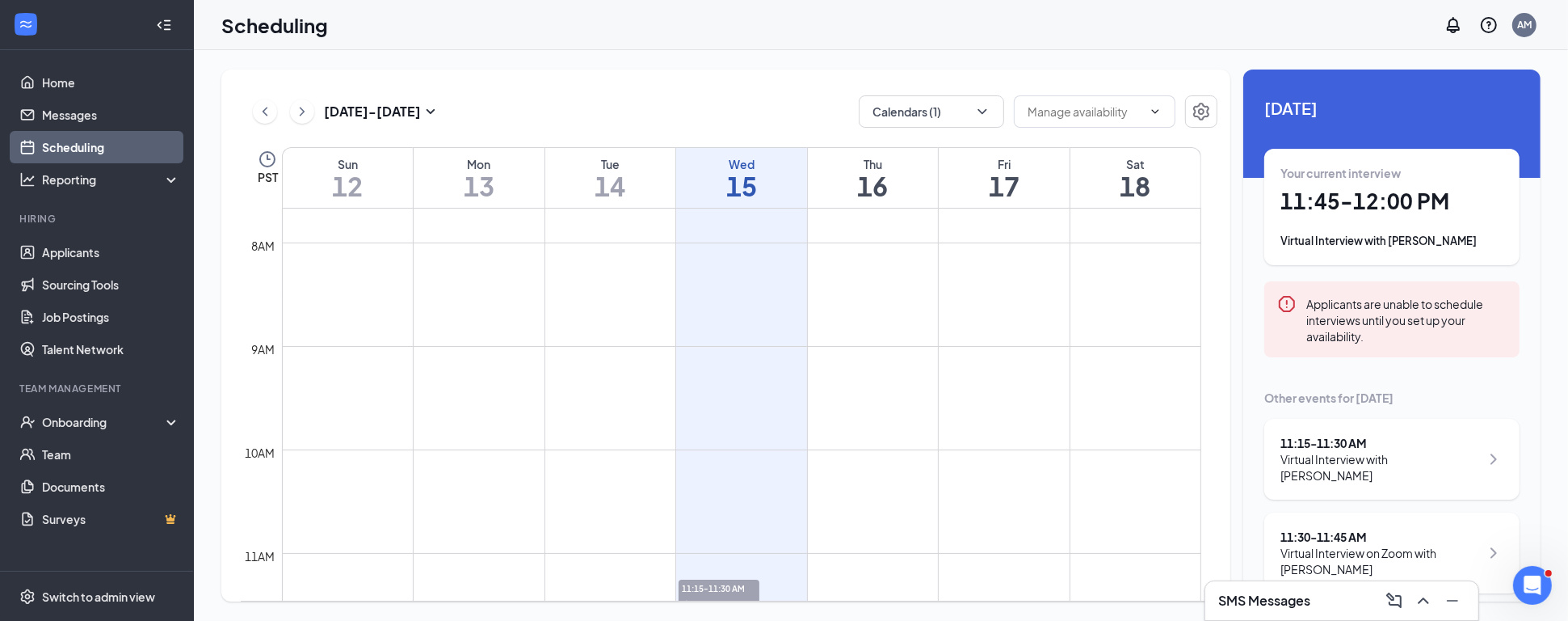
click at [1388, 234] on div "Virtual Interview with [PERSON_NAME]" at bounding box center [1393, 241] width 223 height 16
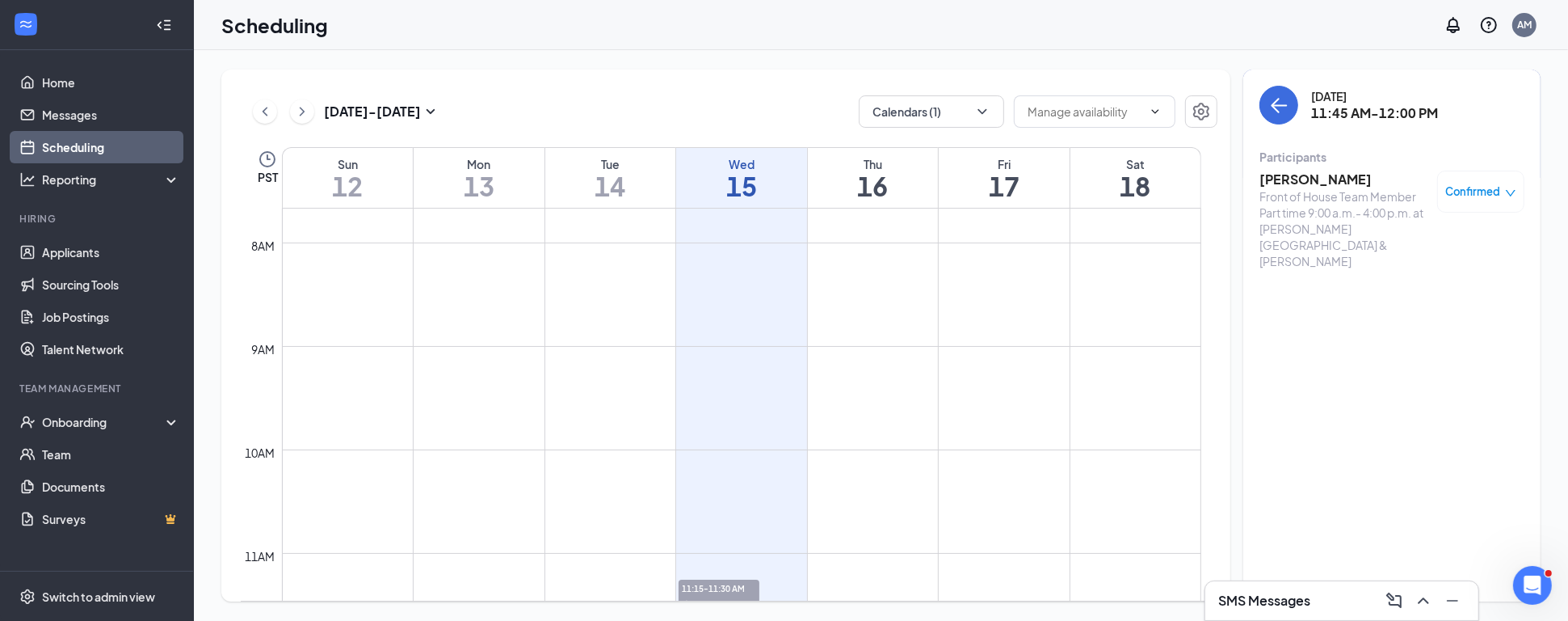
click at [1299, 181] on h3 "[PERSON_NAME]" at bounding box center [1344, 179] width 170 height 18
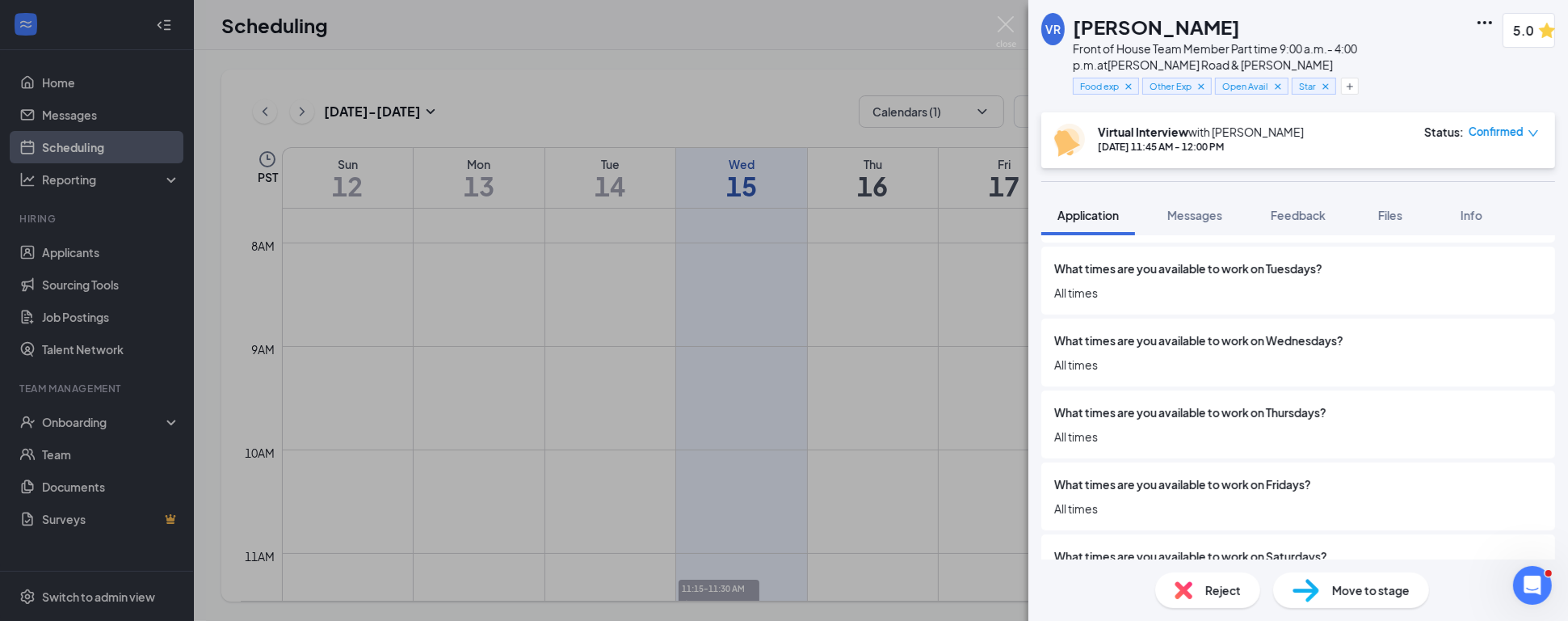
scroll to position [3984, 0]
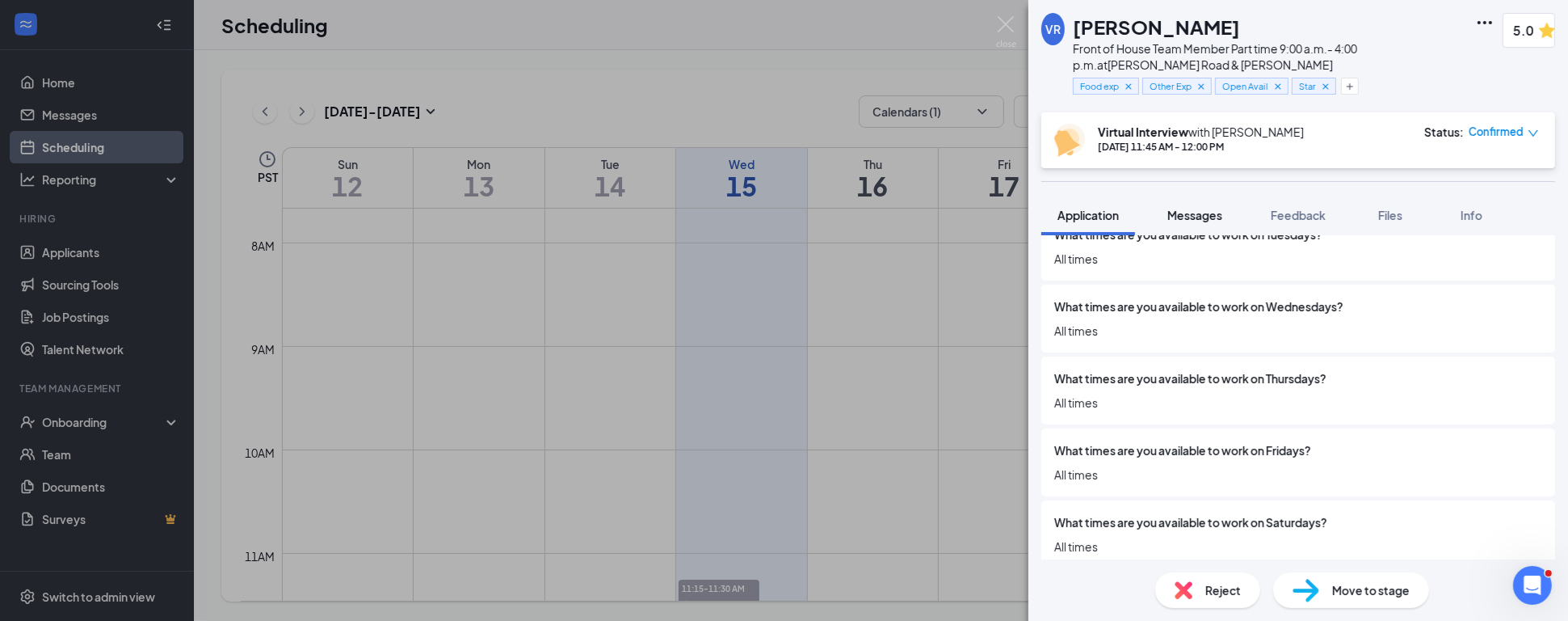
click at [1214, 219] on span "Messages" at bounding box center [1195, 215] width 55 height 15
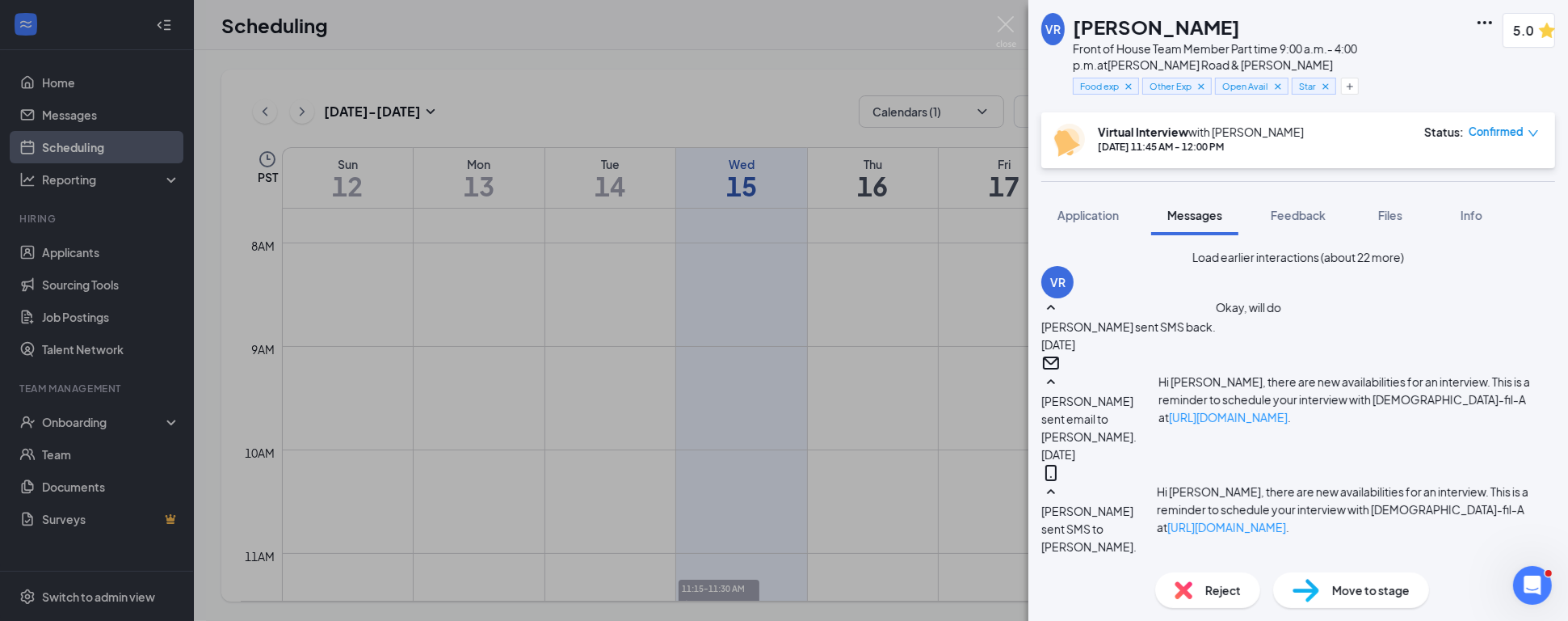
scroll to position [773, 0]
type textarea "This is [PERSON_NAME] at CFA"
drag, startPoint x: 1492, startPoint y: 532, endPoint x: 1474, endPoint y: 536, distance: 18.4
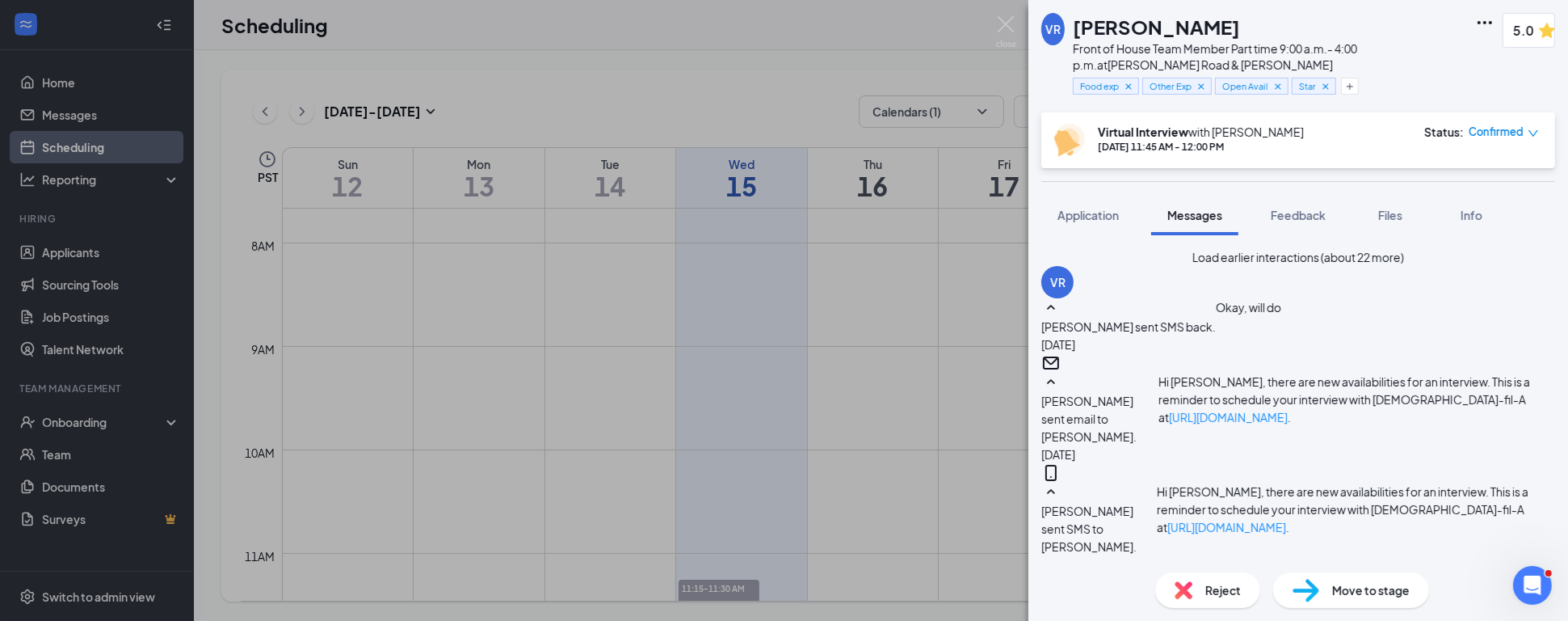
scroll to position [877, 0]
click at [1005, 21] on img at bounding box center [1006, 32] width 20 height 32
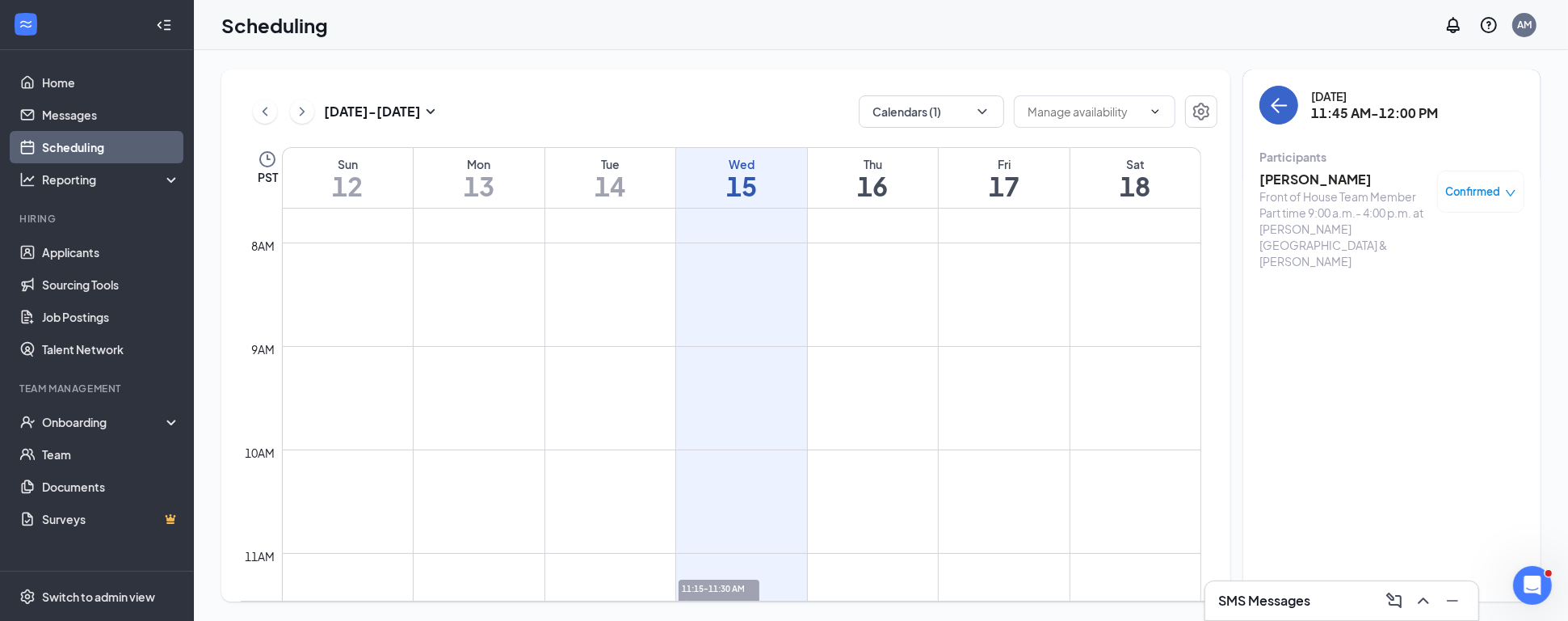
click at [1282, 104] on icon "ArrowLeft" at bounding box center [1279, 105] width 20 height 20
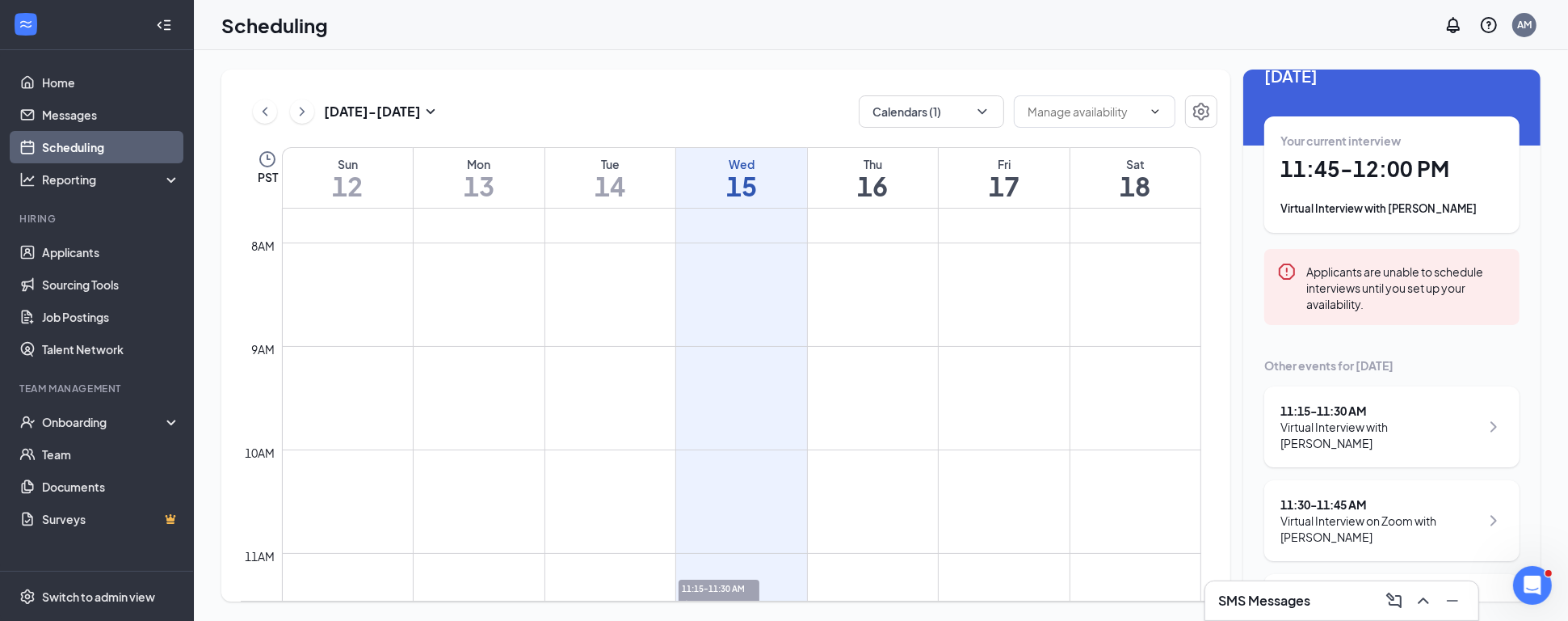
scroll to position [34, 0]
click at [1374, 523] on div "Virtual Interview on Zoom with [PERSON_NAME]" at bounding box center [1381, 527] width 200 height 33
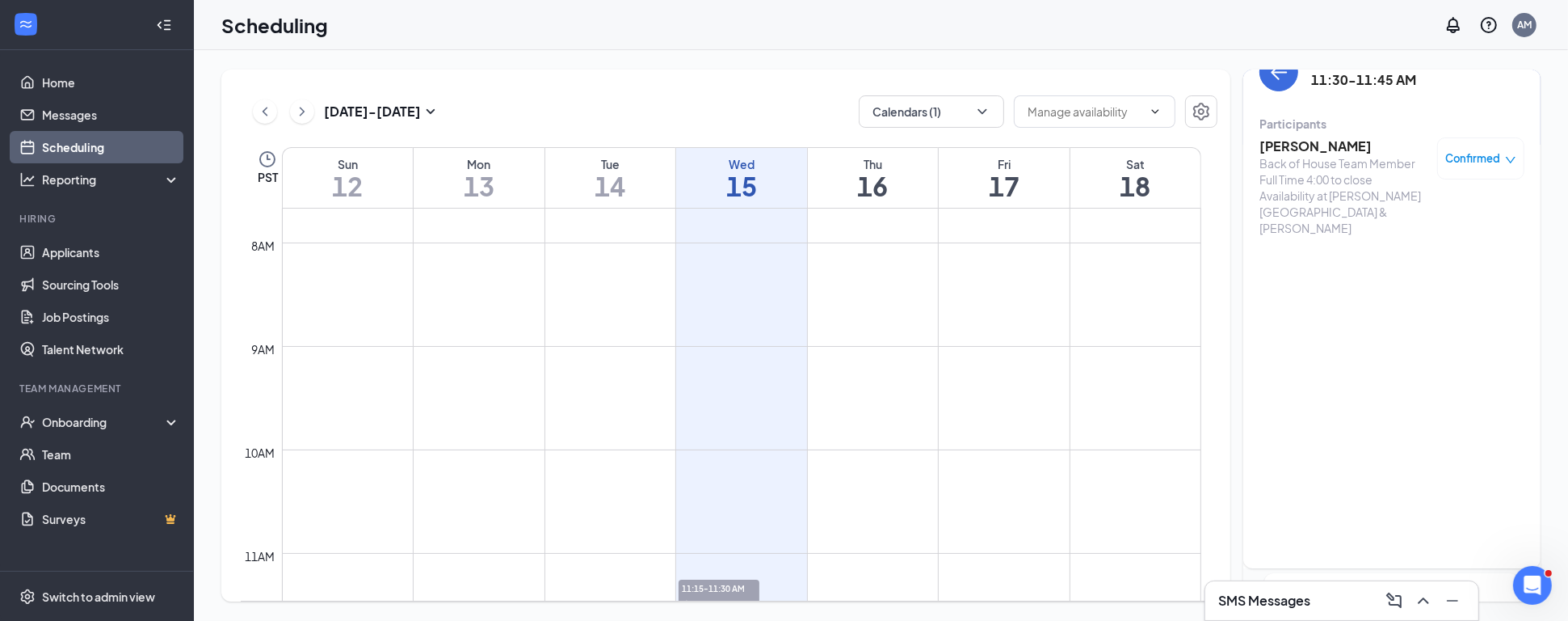
click at [1308, 144] on h3 "[PERSON_NAME]" at bounding box center [1344, 146] width 170 height 18
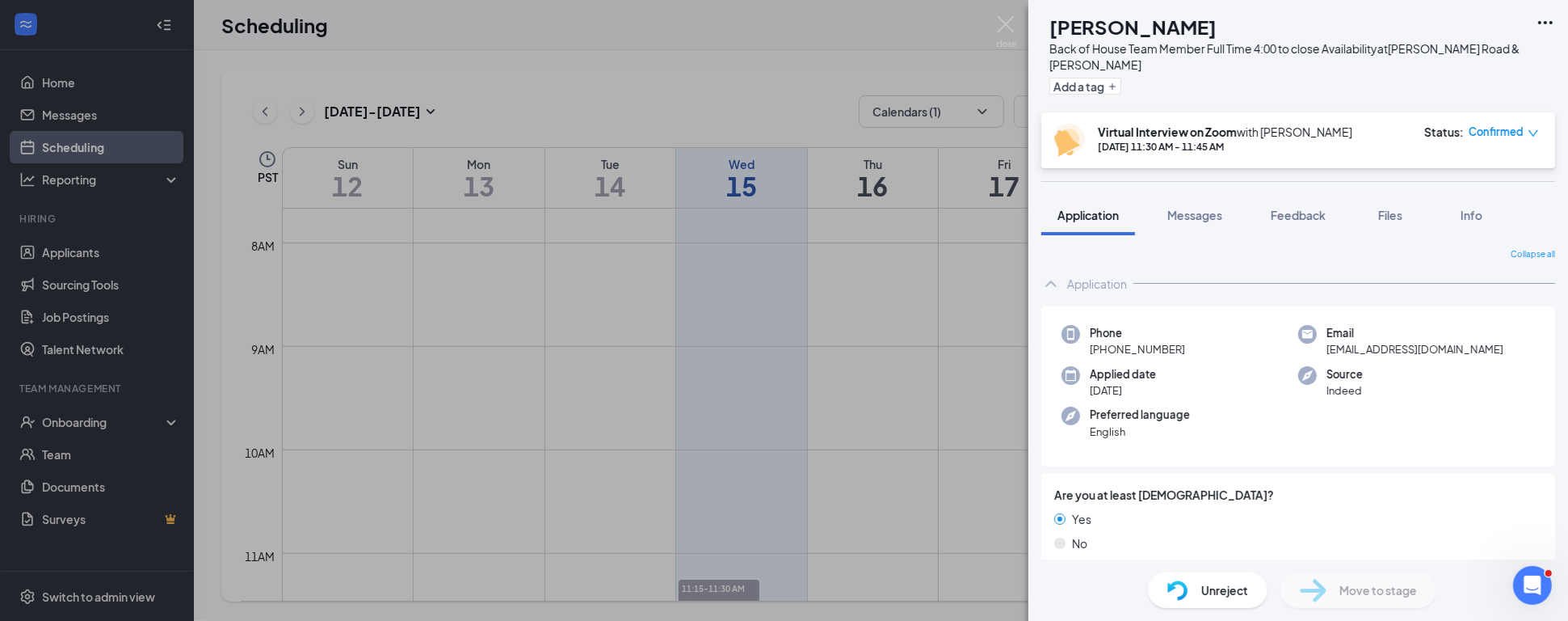
click at [1229, 588] on span "Unreject" at bounding box center [1225, 590] width 47 height 18
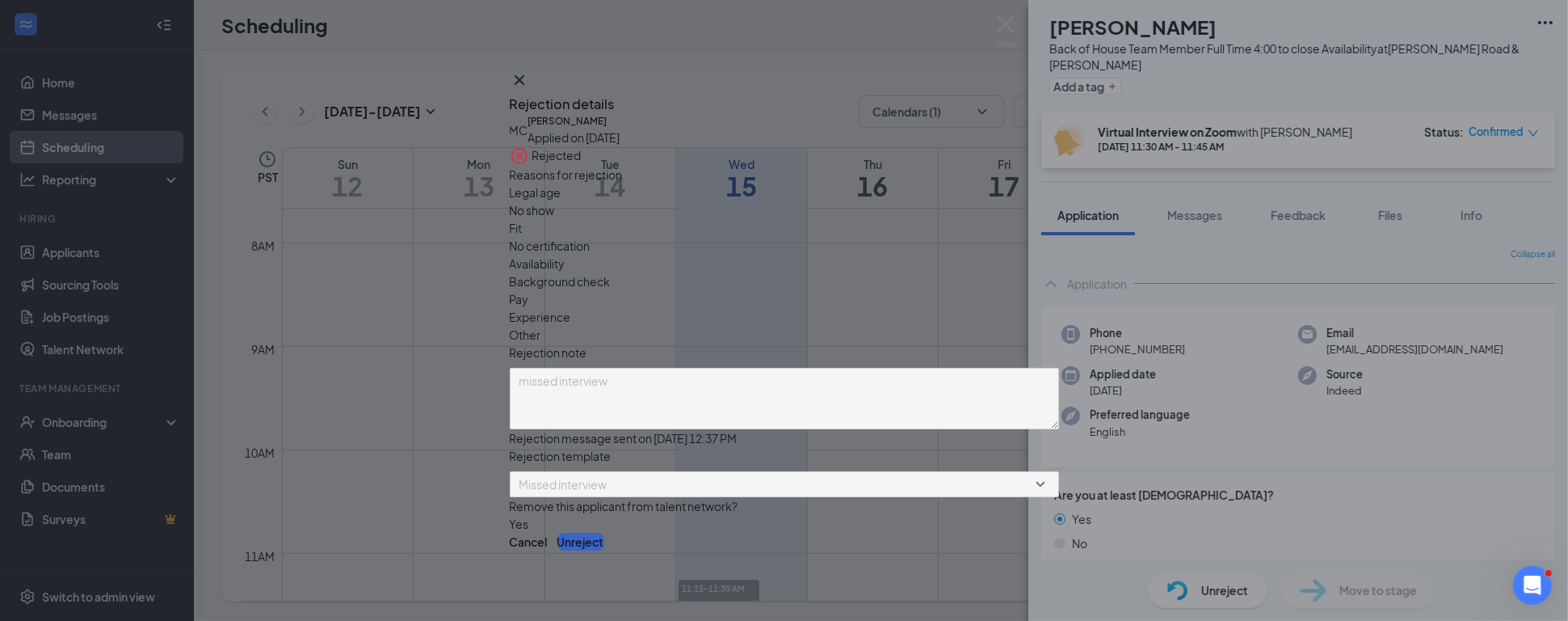
click at [604, 539] on button "Unreject" at bounding box center [581, 541] width 47 height 18
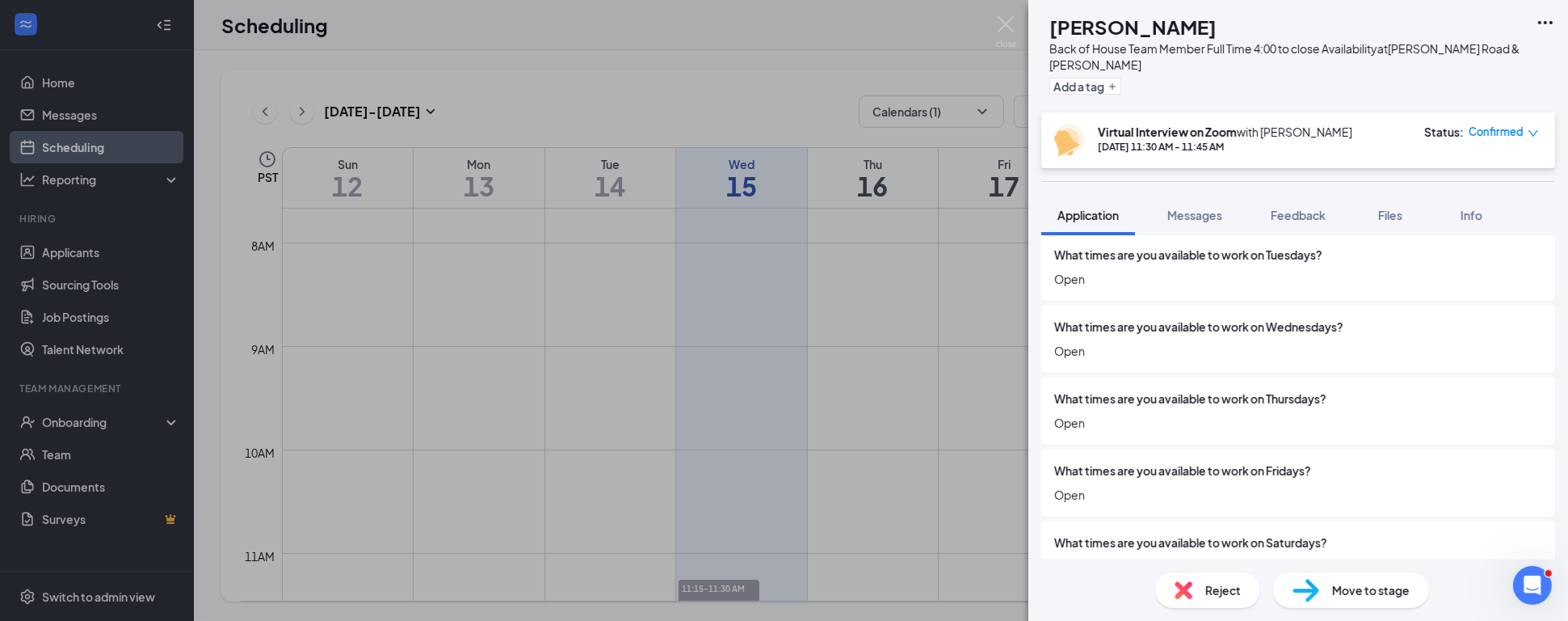
scroll to position [3824, 0]
